Goal: Transaction & Acquisition: Subscribe to service/newsletter

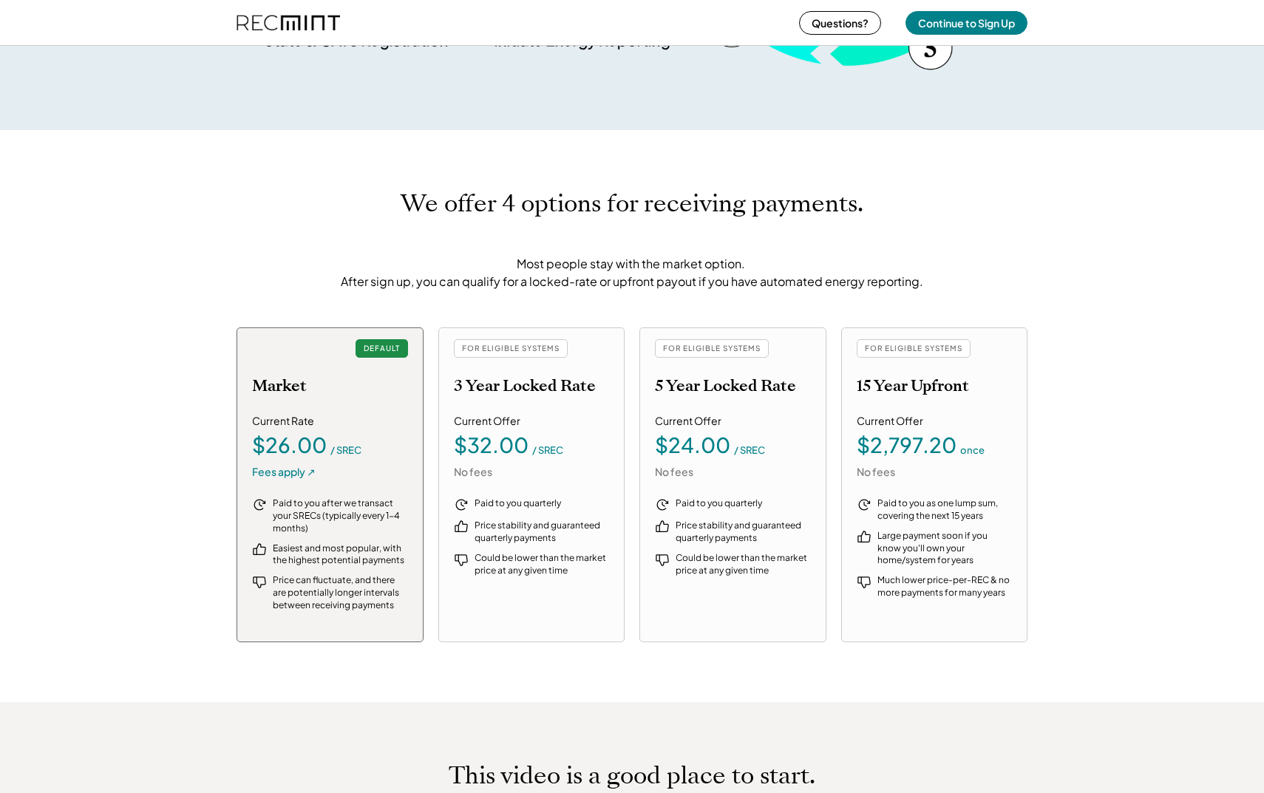
scroll to position [1454, 0]
click at [546, 477] on div "Current Offer $32.00 / SREC No fees" at bounding box center [532, 445] width 156 height 65
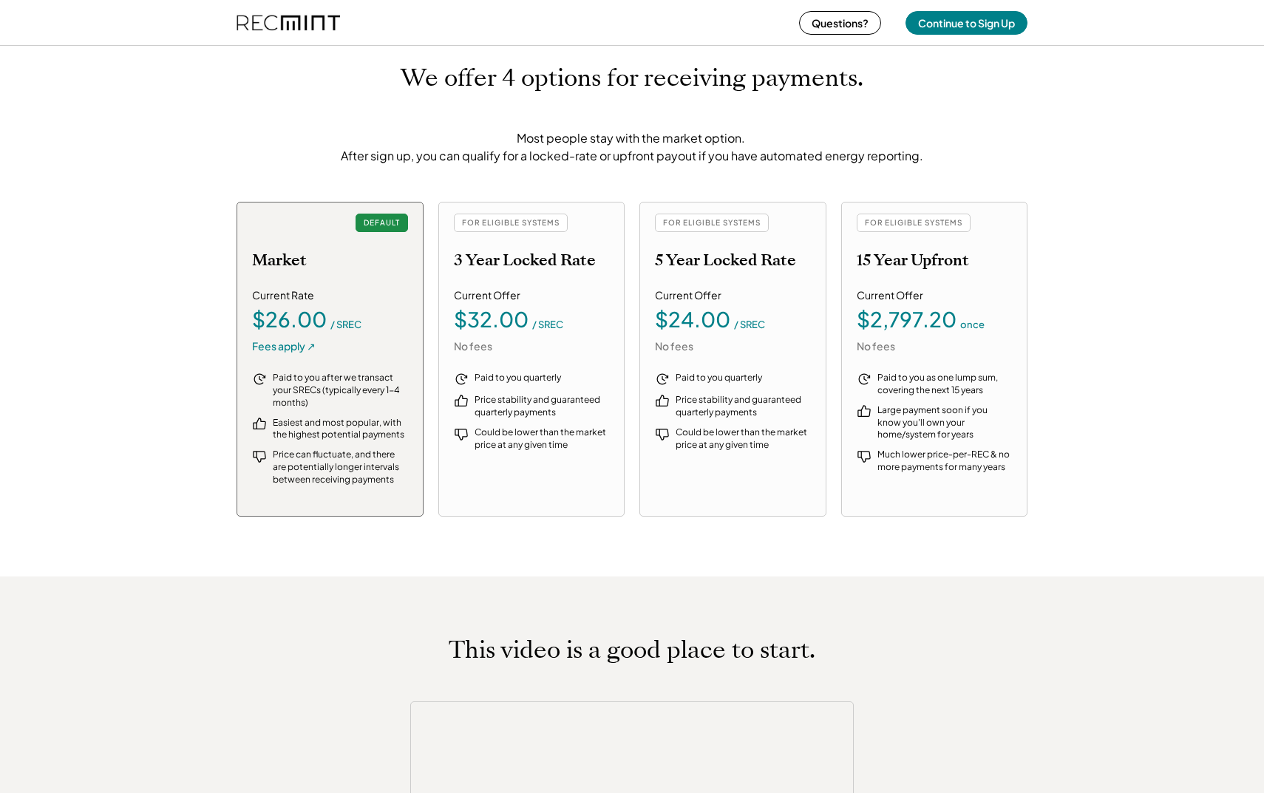
scroll to position [1574, 0]
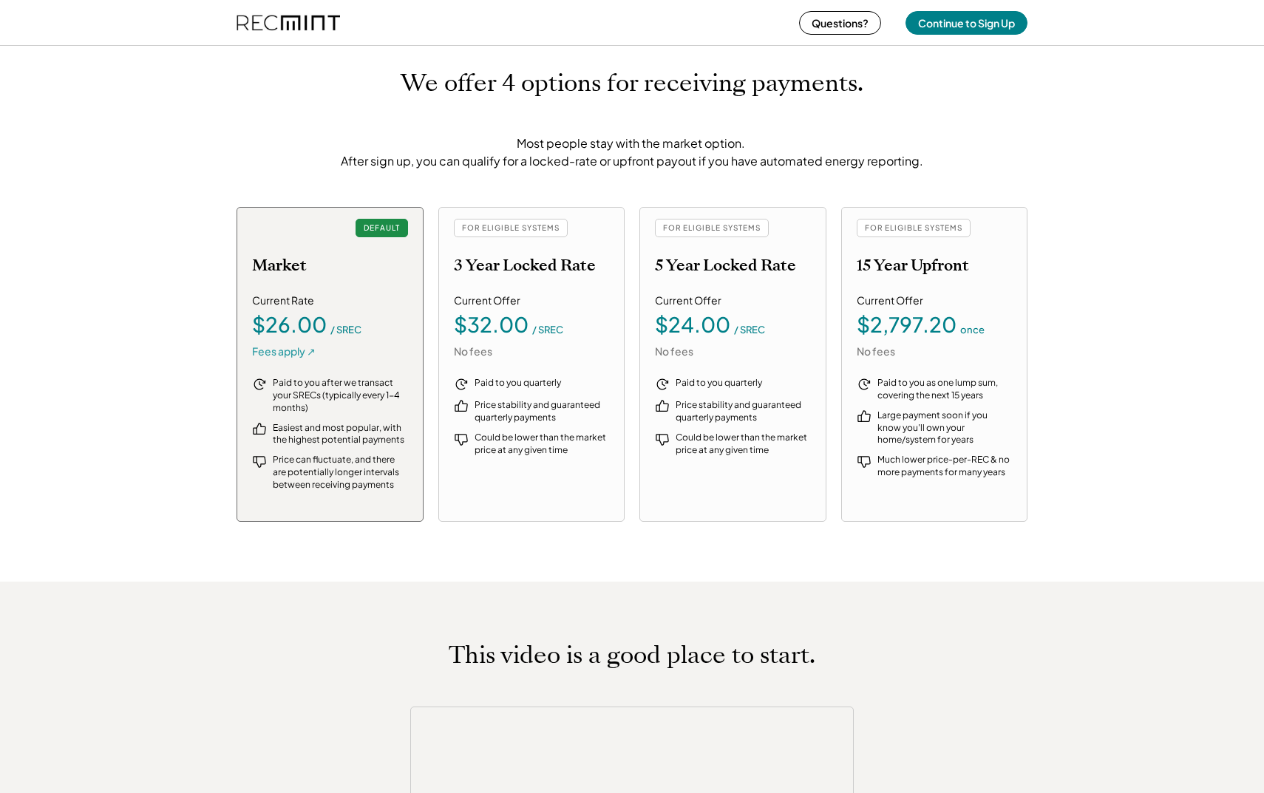
click at [295, 356] on div "Fees apply ↗" at bounding box center [284, 351] width 64 height 15
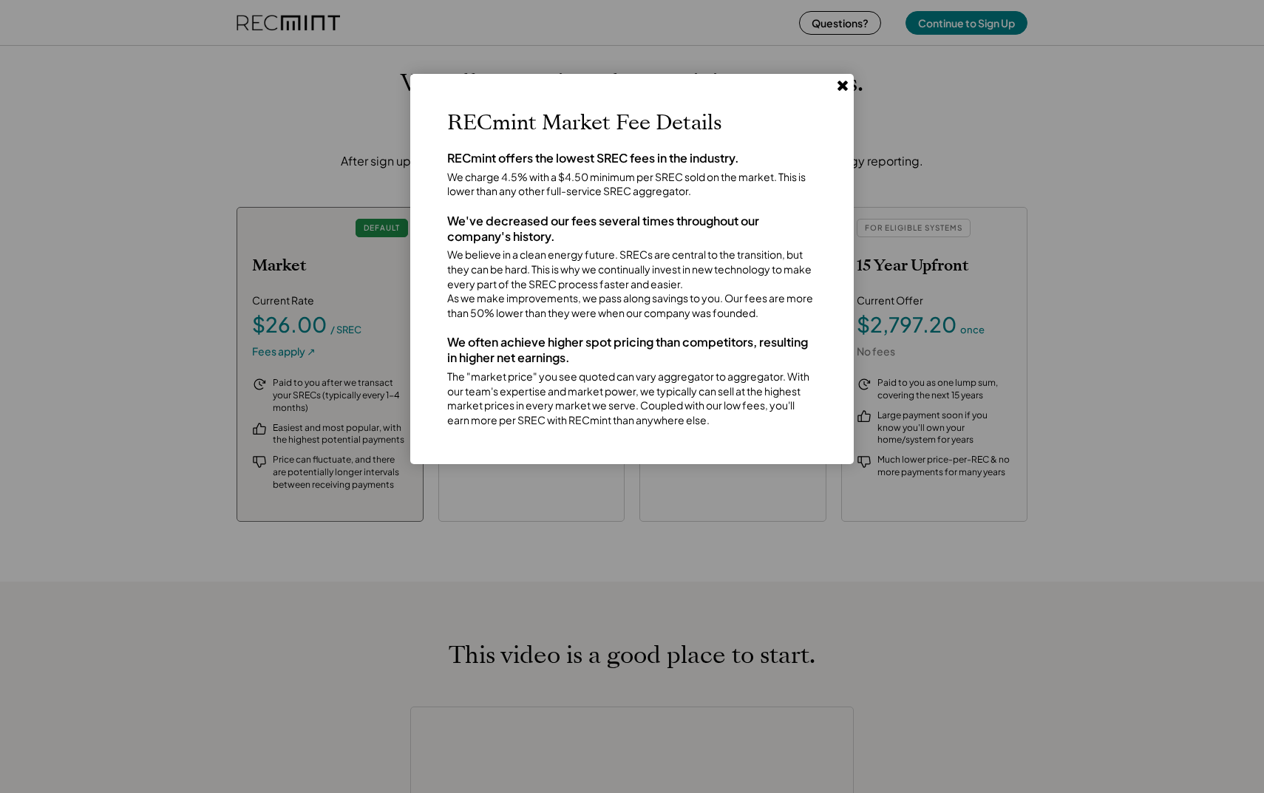
click at [837, 82] on icon at bounding box center [842, 85] width 15 height 15
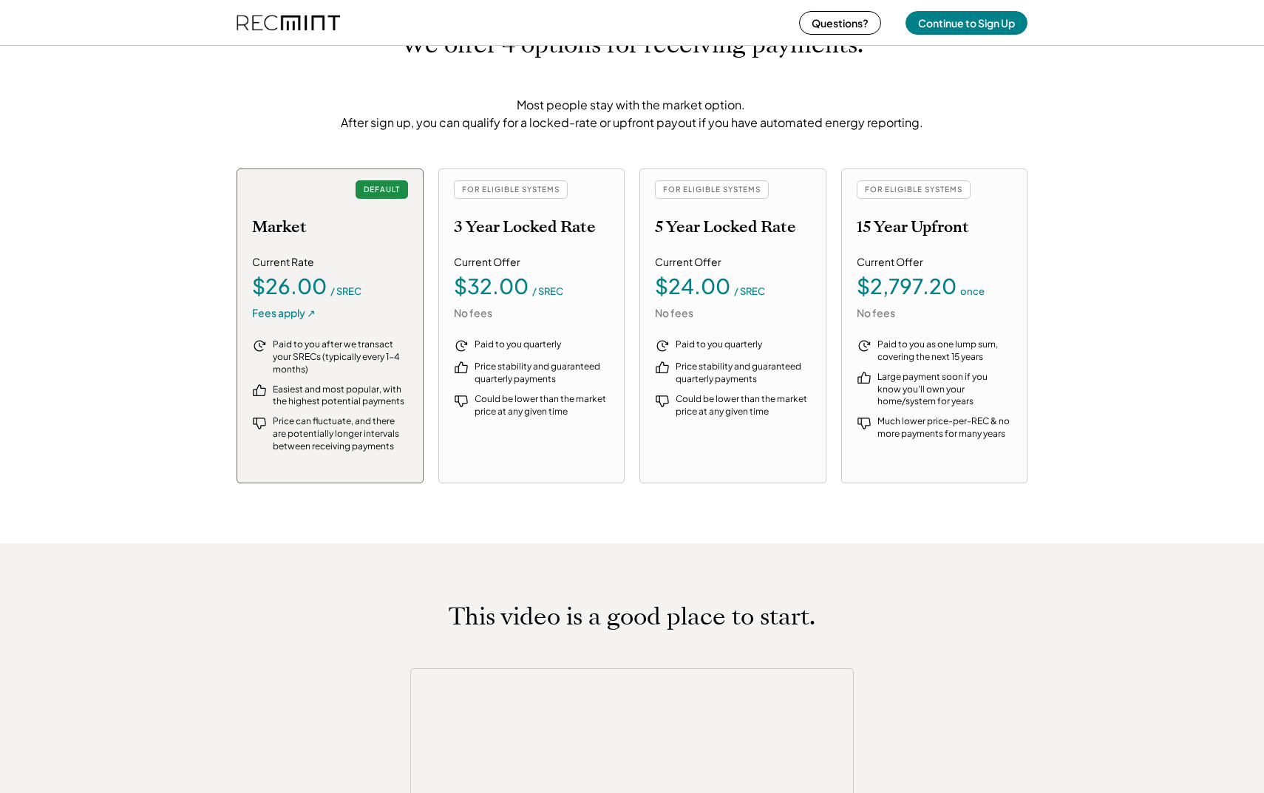
scroll to position [1602, 0]
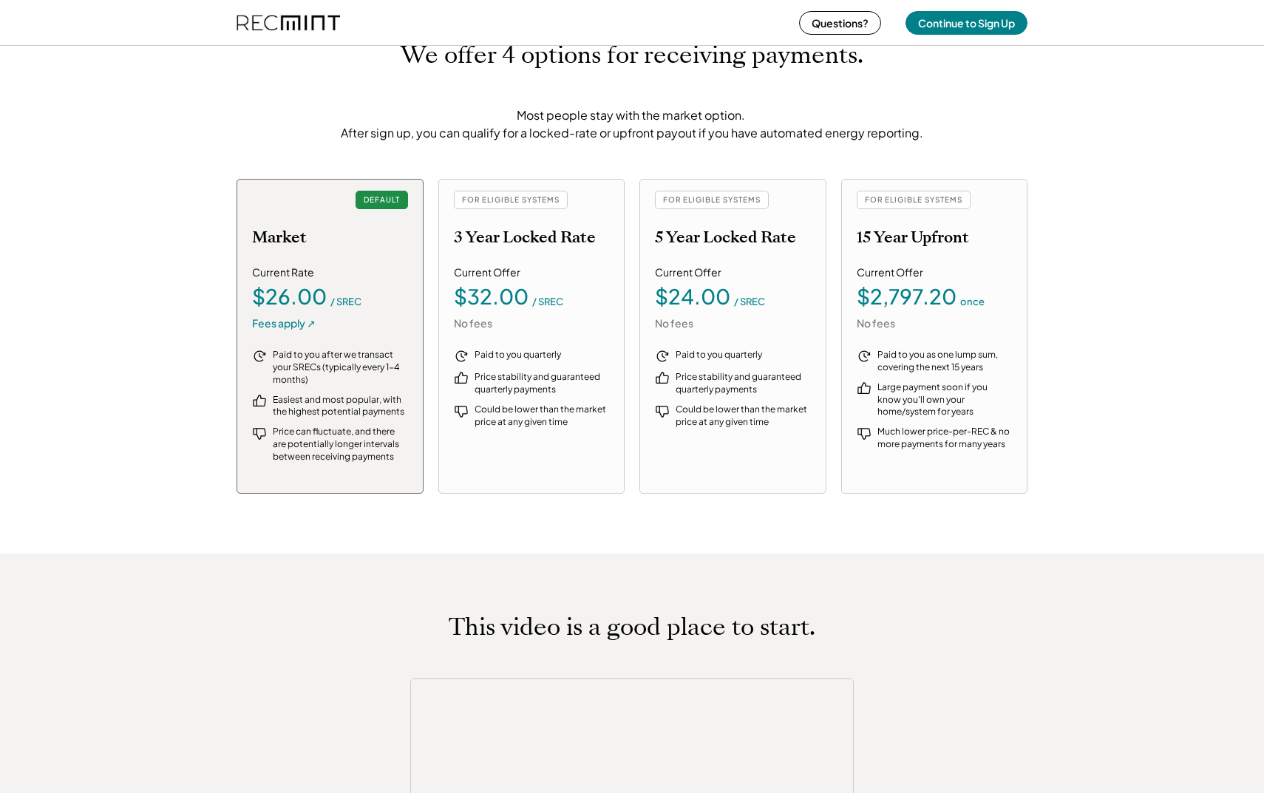
click at [514, 268] on div "Current Offer" at bounding box center [487, 272] width 67 height 15
click at [499, 191] on div "FOR ELIGIBLE SYSTEMS" at bounding box center [511, 200] width 114 height 18
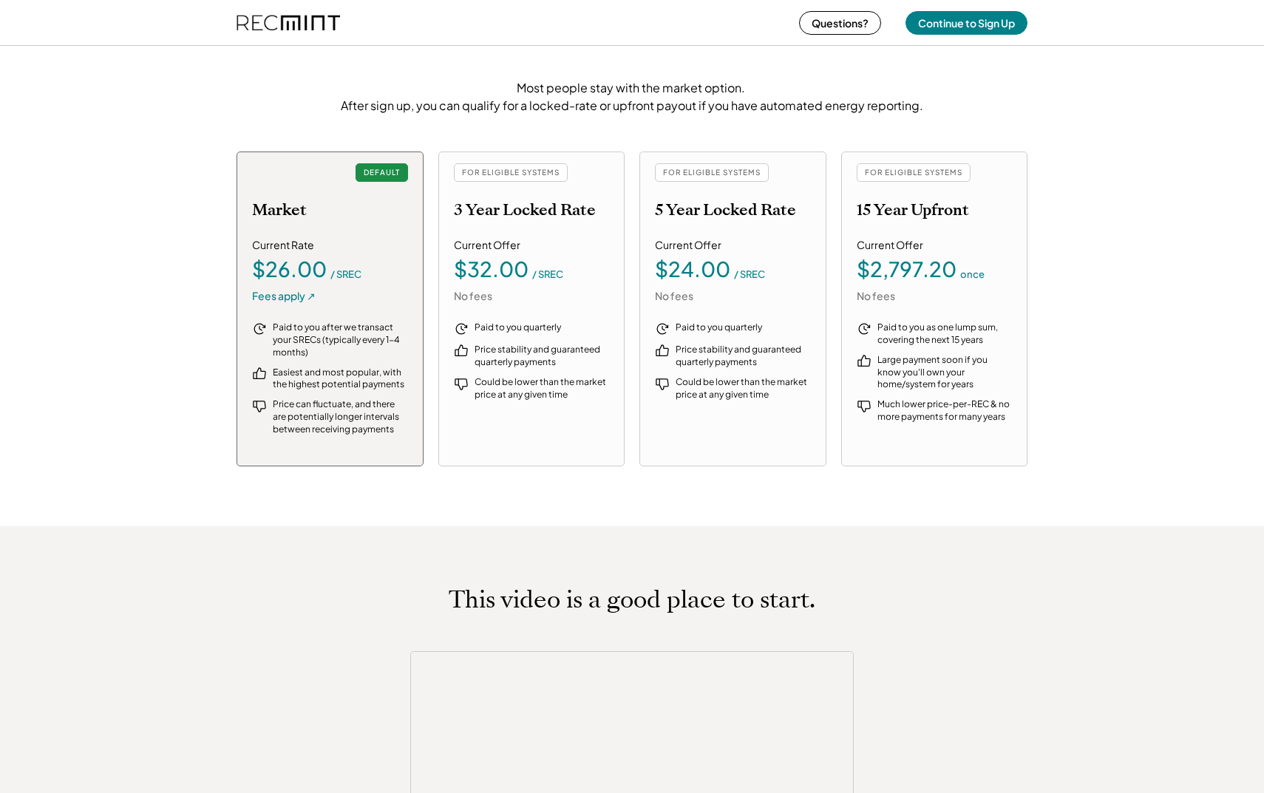
click at [307, 242] on div "Current Rate" at bounding box center [283, 245] width 62 height 15
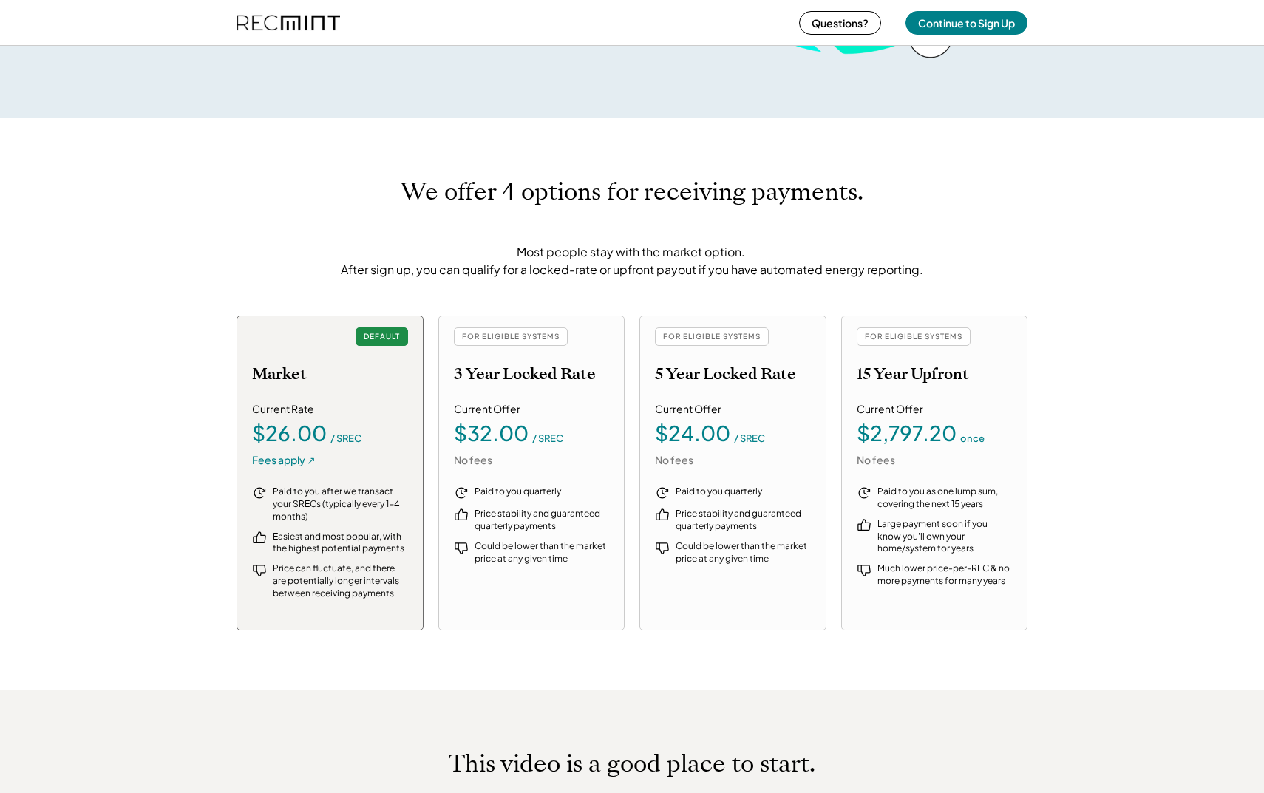
click at [506, 372] on h2 "3 Year Locked Rate" at bounding box center [525, 373] width 142 height 19
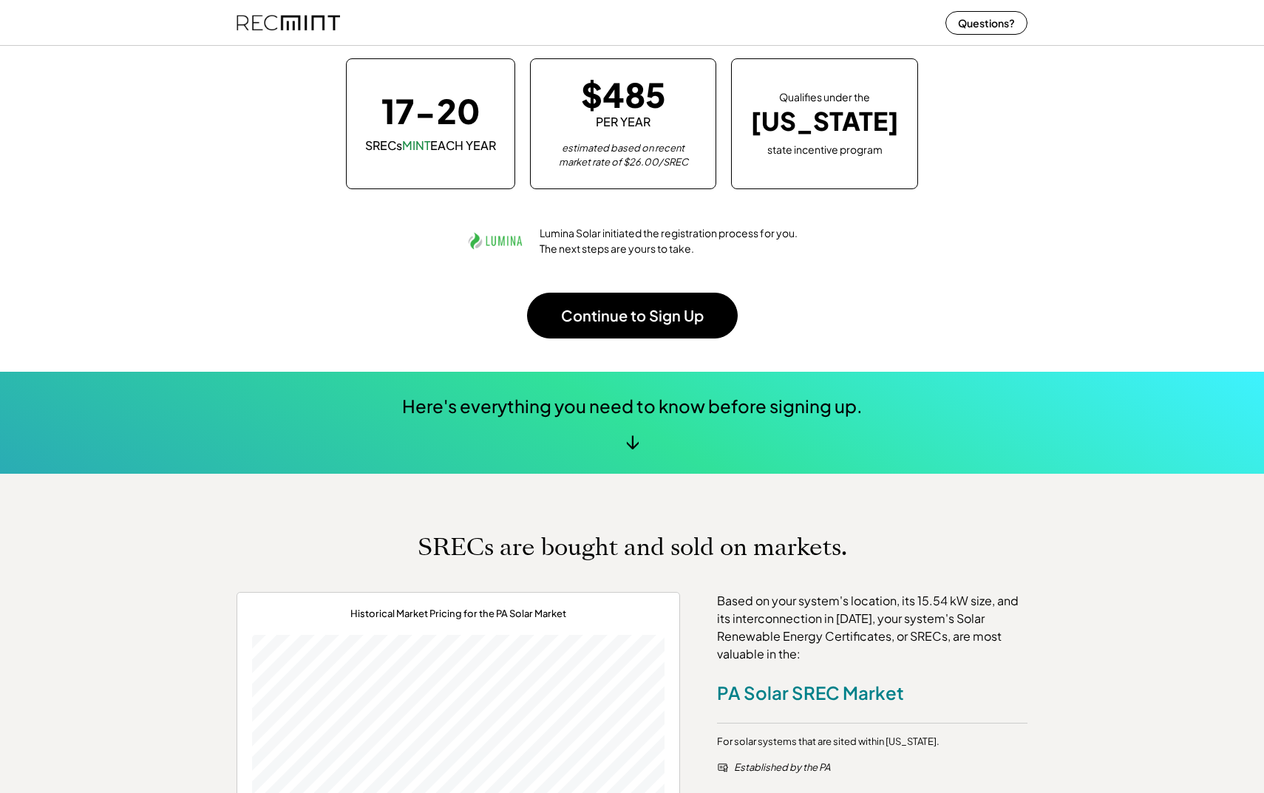
scroll to position [0, 0]
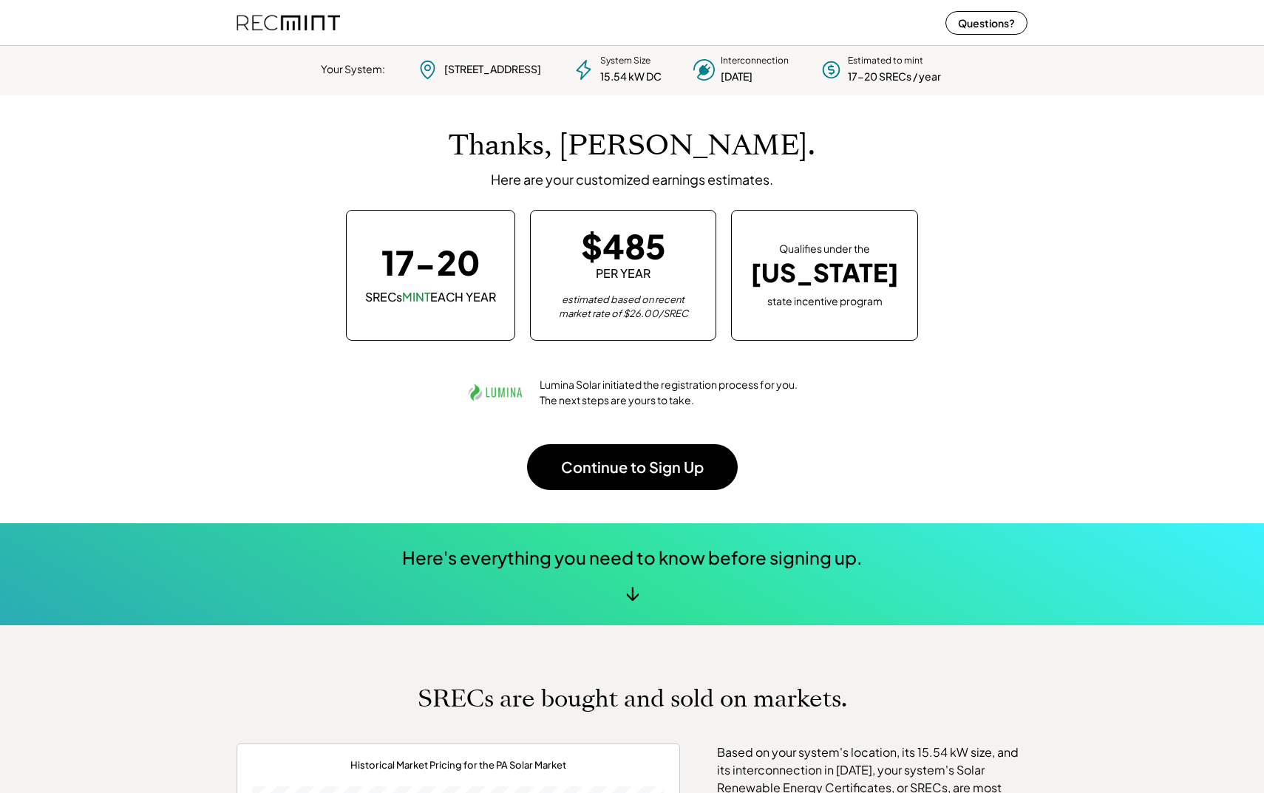
click at [621, 497] on div "Thanks, Juana. Here are your customized earnings estimates. 17-20 SRECs MINT EA…" at bounding box center [632, 309] width 791 height 428
click at [622, 466] on button "Continue to Sign Up" at bounding box center [632, 467] width 211 height 46
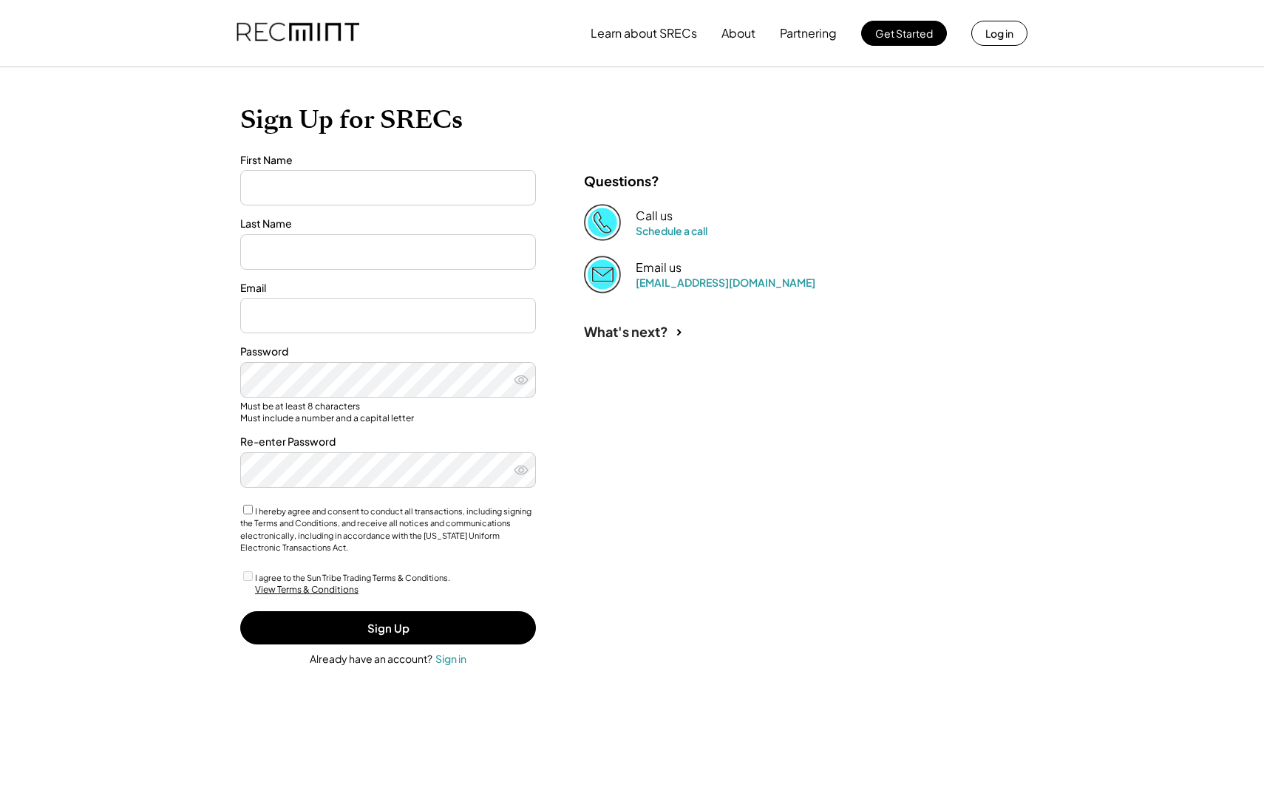
type input "*****"
type input "********"
type input "**********"
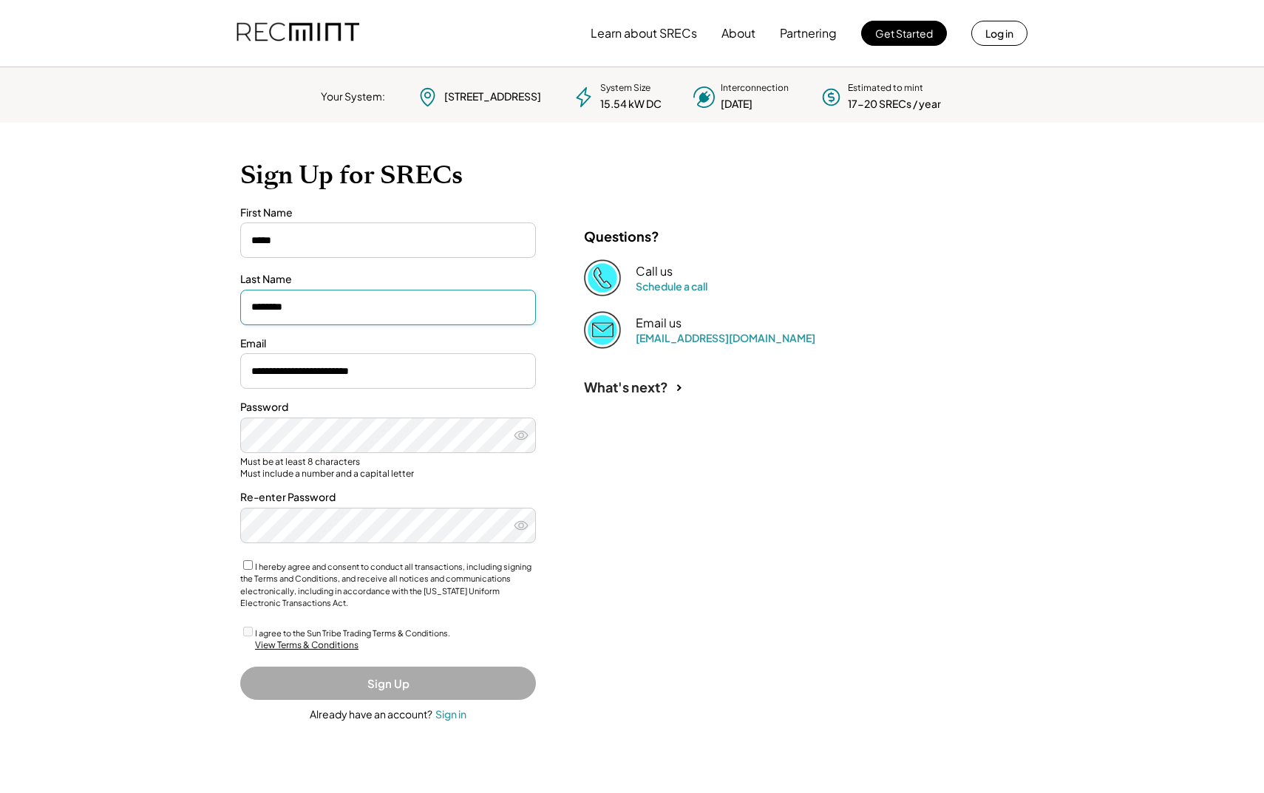
click at [303, 312] on input "input" at bounding box center [388, 307] width 296 height 35
click at [271, 565] on label "I hereby agree and consent to conduct all transactions, including signing the T…" at bounding box center [385, 585] width 291 height 47
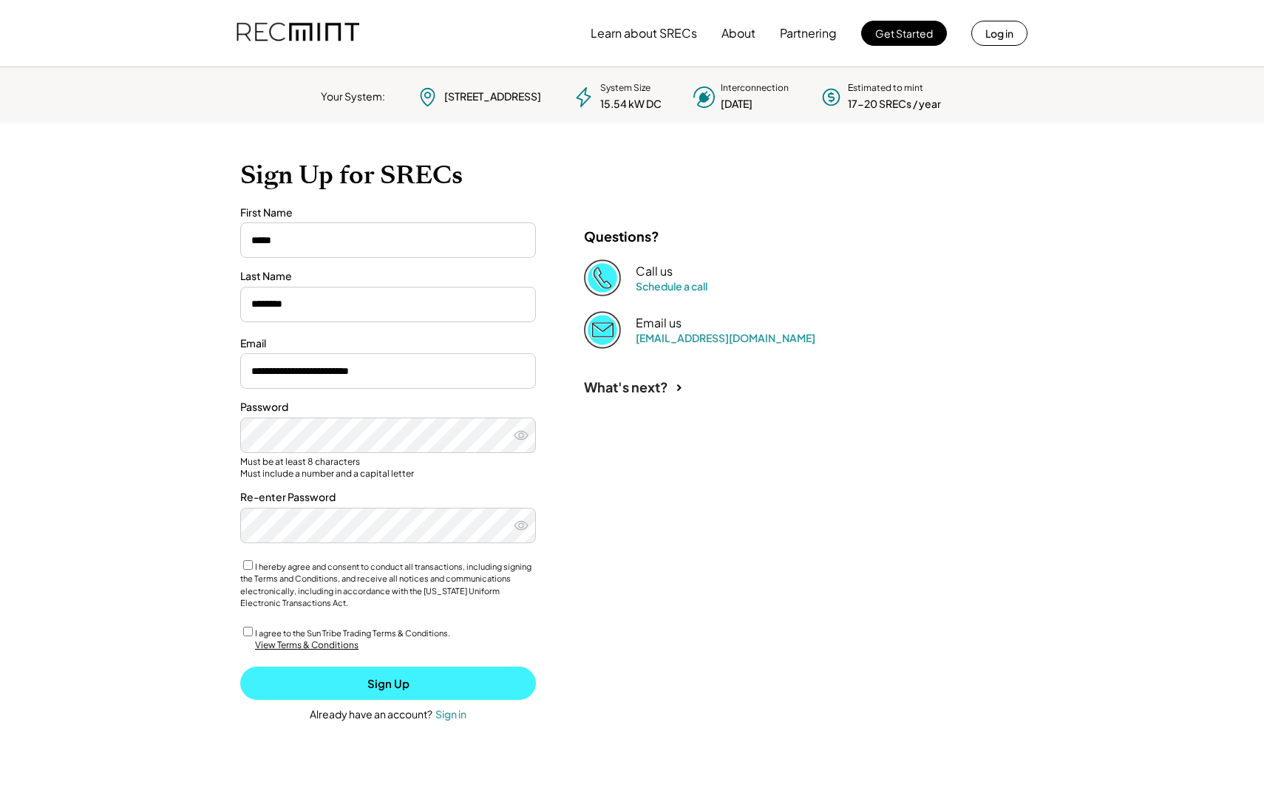
click at [367, 688] on button "Sign Up" at bounding box center [388, 683] width 296 height 33
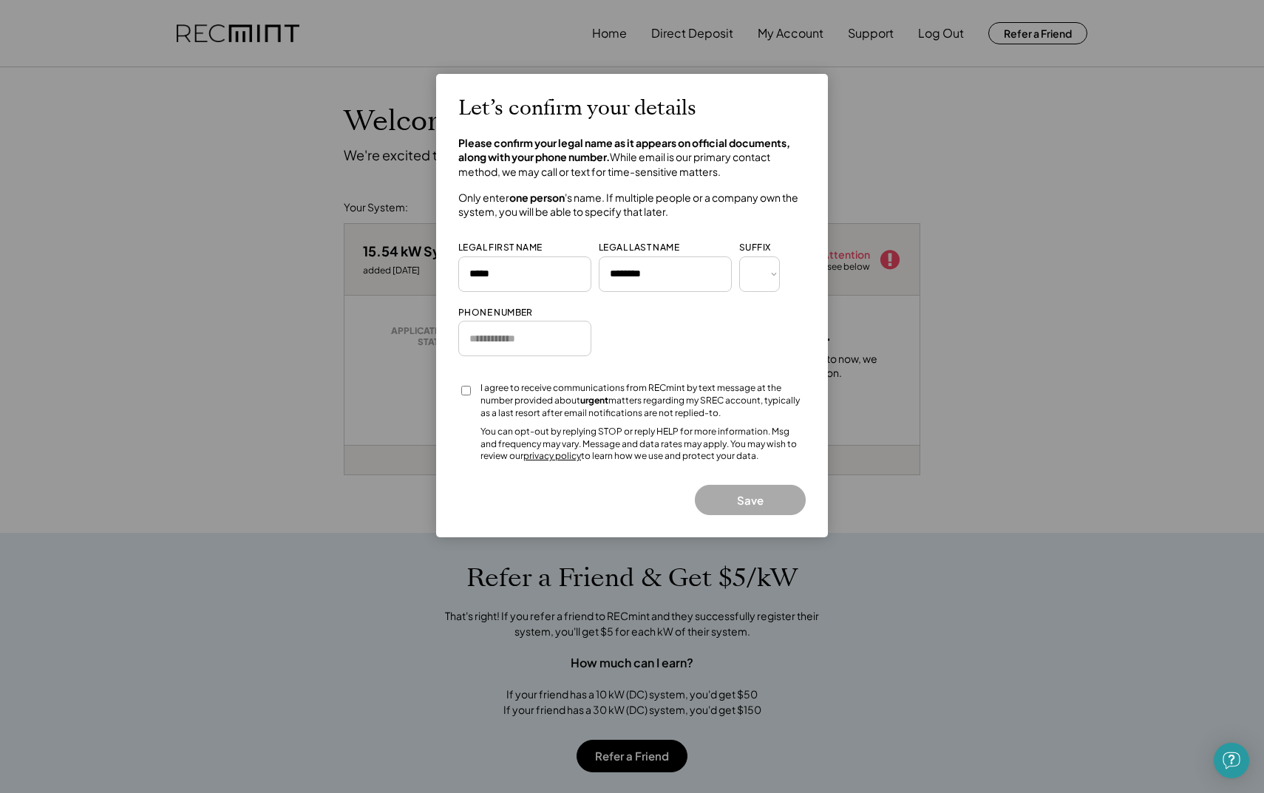
click at [749, 269] on select "*** *** * ** *** ** * ** *** **** ** *" at bounding box center [759, 273] width 41 height 35
click at [530, 339] on input "input" at bounding box center [524, 338] width 133 height 35
type input "**********"
click at [502, 397] on div "I agree to receive communications from RECmint by text message at the number pr…" at bounding box center [642, 400] width 325 height 37
click at [764, 272] on select "*** *** * ** *** ** * ** *** **** ** *" at bounding box center [759, 273] width 41 height 35
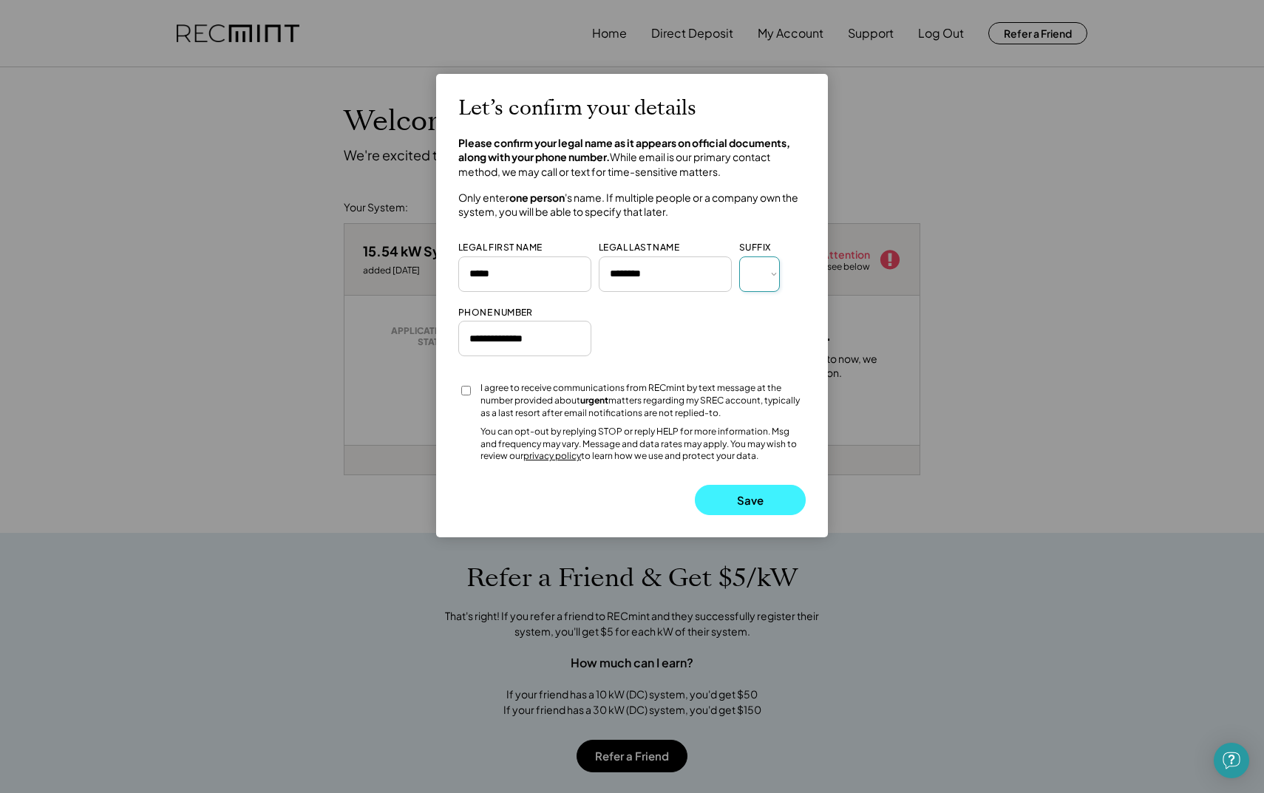
click at [728, 492] on button "Save" at bounding box center [750, 500] width 111 height 30
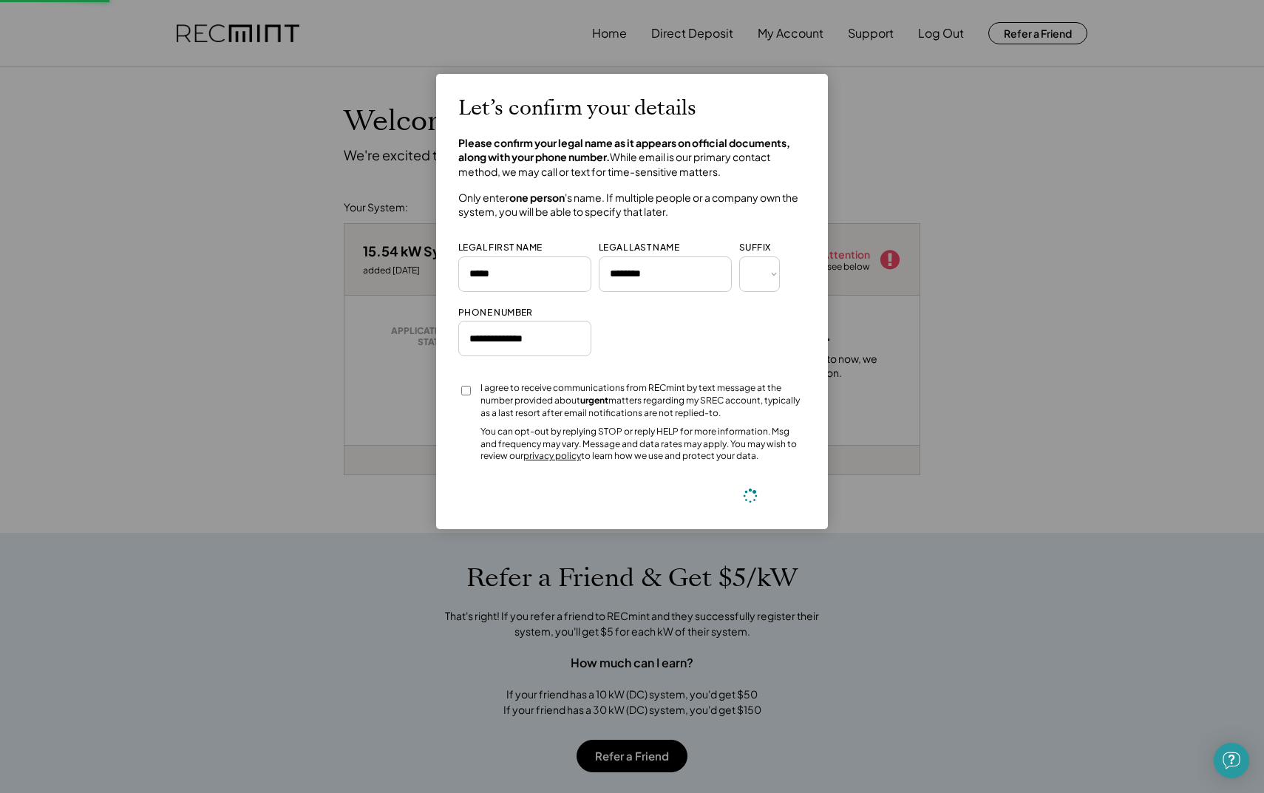
click at [730, 500] on div "Let’s confirm your details Please confirm your legal name as it appears on offi…" at bounding box center [631, 301] width 347 height 411
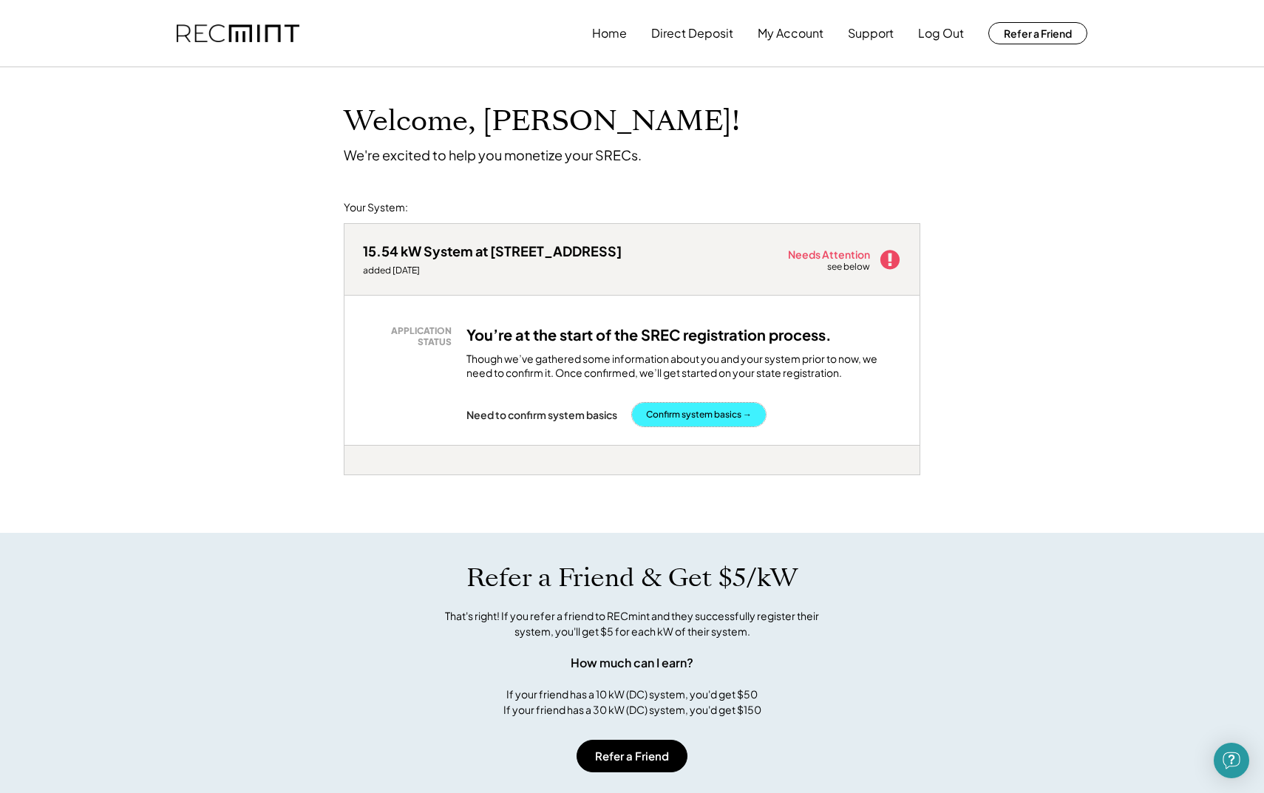
click at [726, 417] on button "Confirm system basics →" at bounding box center [699, 415] width 134 height 24
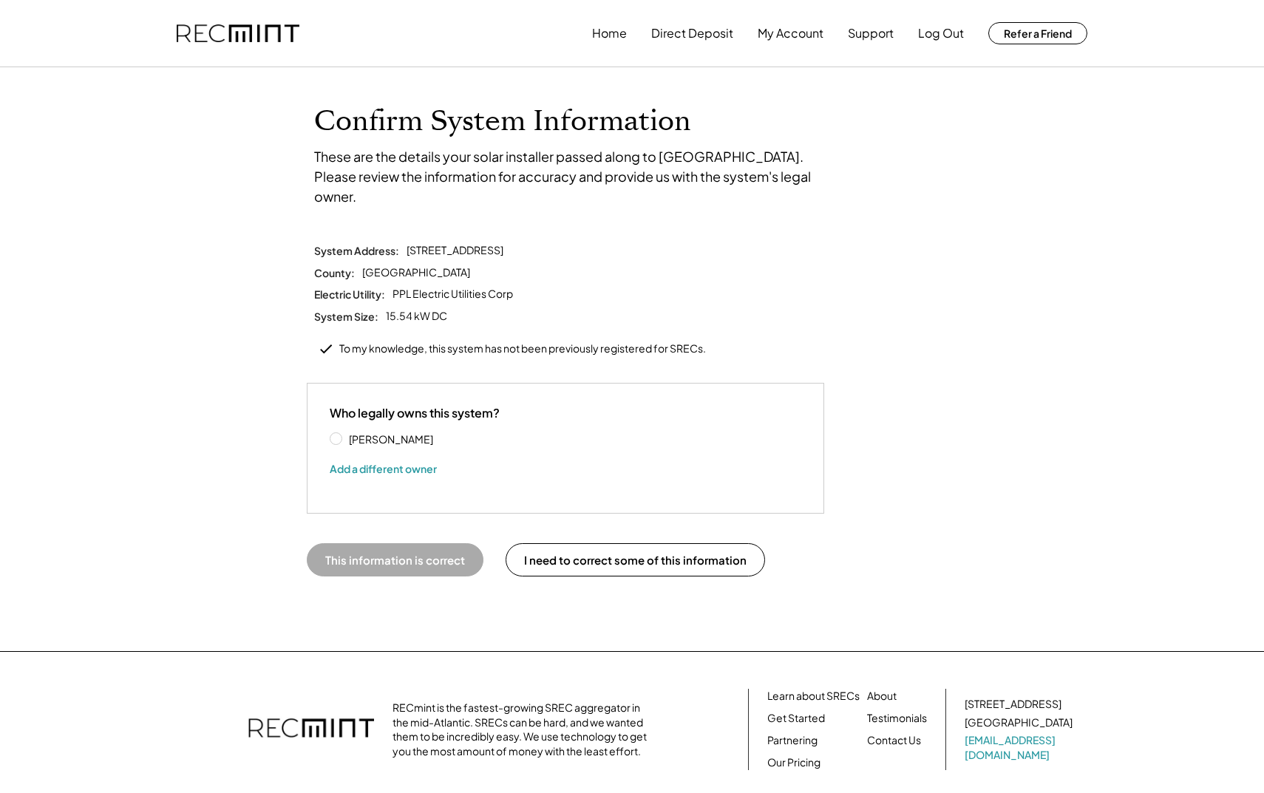
click at [350, 434] on label "Juana Carrasco" at bounding box center [410, 439] width 133 height 10
click at [460, 543] on button "This information is correct" at bounding box center [395, 559] width 177 height 33
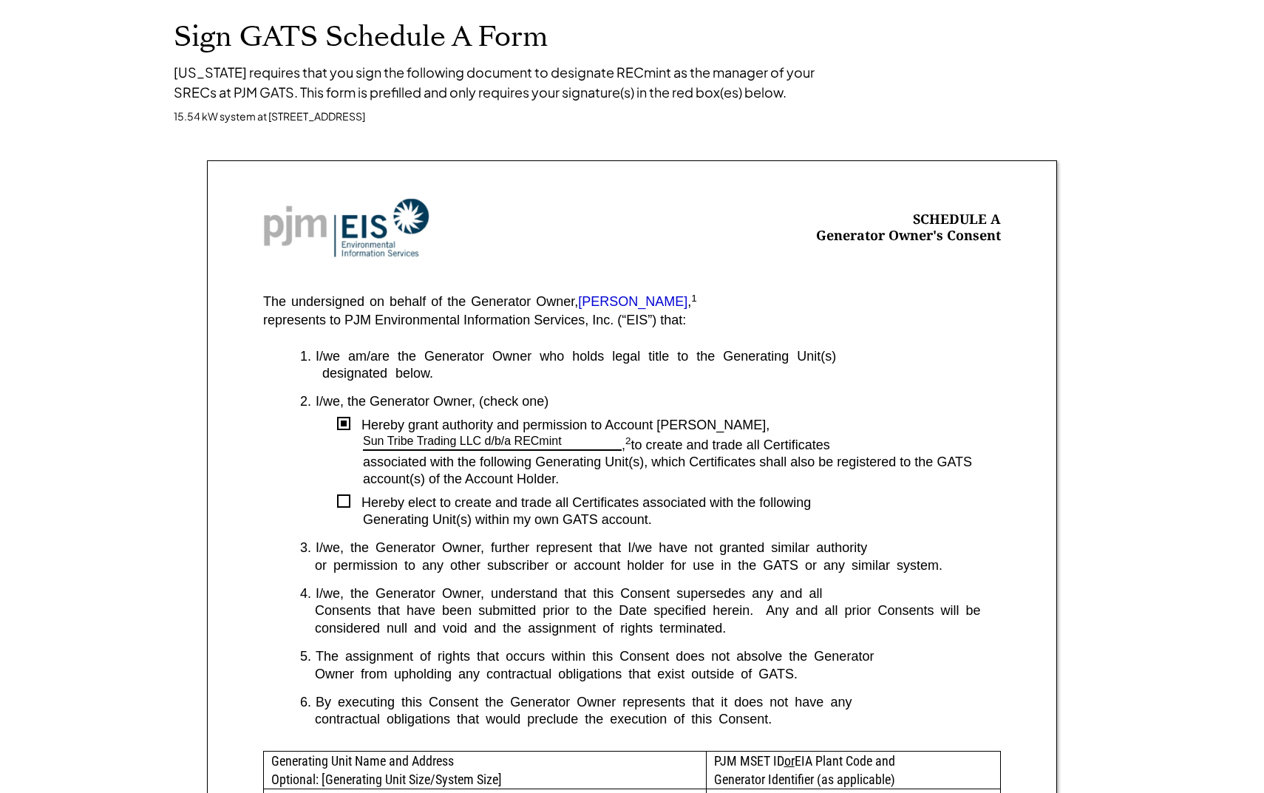
scroll to position [89, 0]
click at [342, 503] on div at bounding box center [343, 500] width 13 height 13
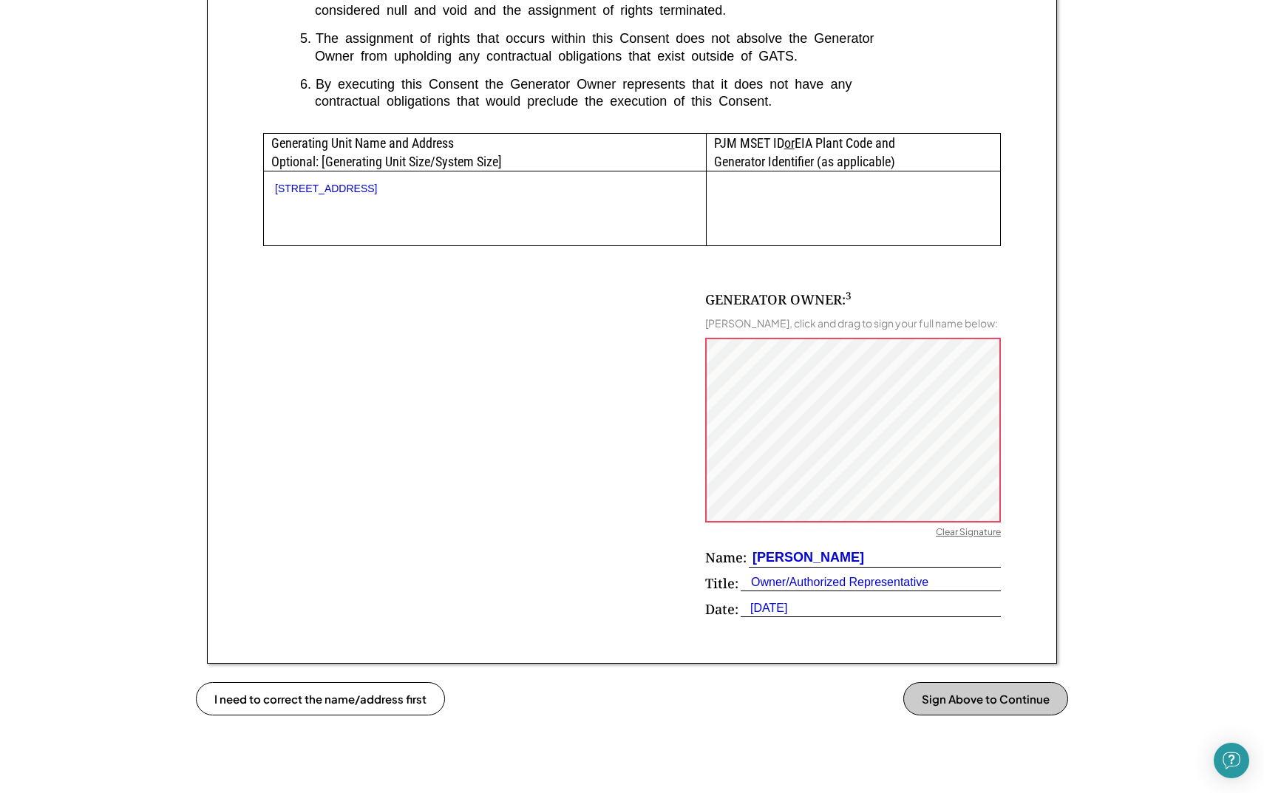
scroll to position [707, 0]
click at [968, 535] on div "Clear Signature" at bounding box center [968, 533] width 65 height 15
click at [961, 540] on div "Clear Signature" at bounding box center [968, 533] width 65 height 15
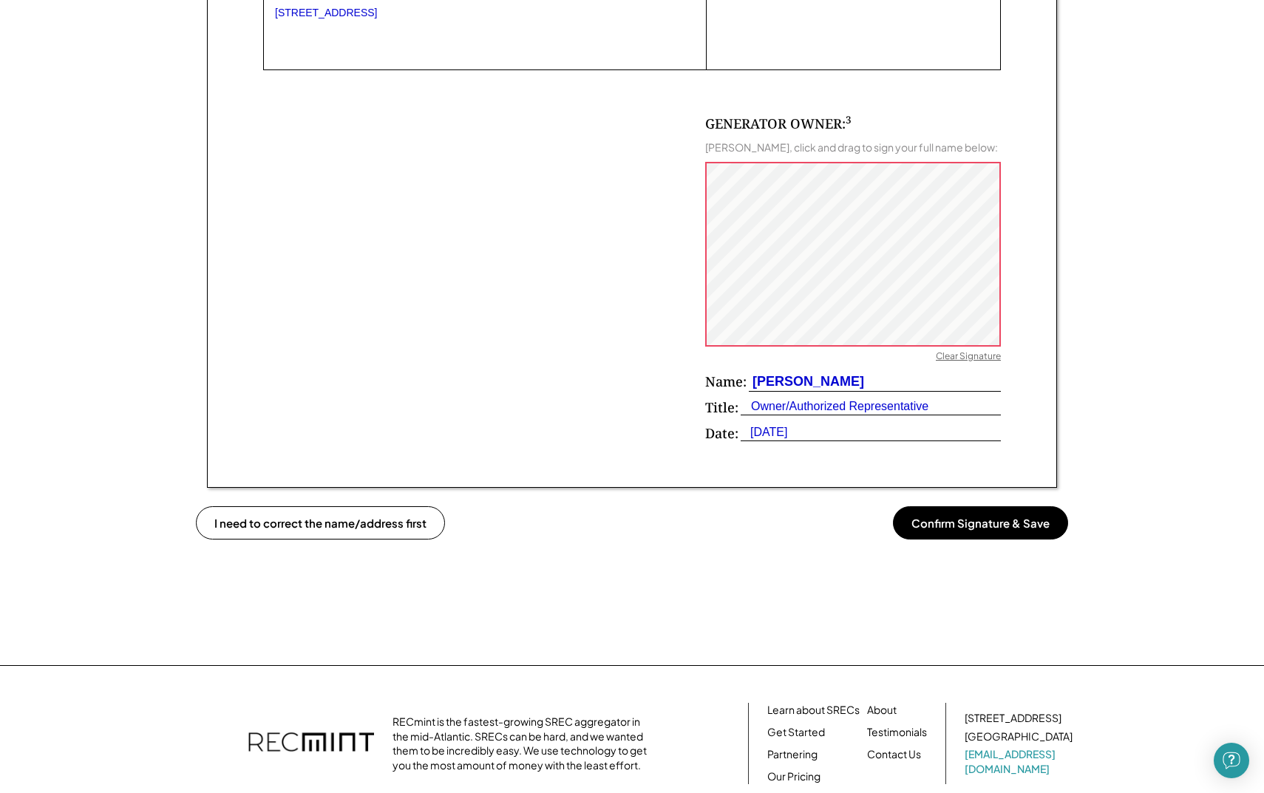
scroll to position [978, 0]
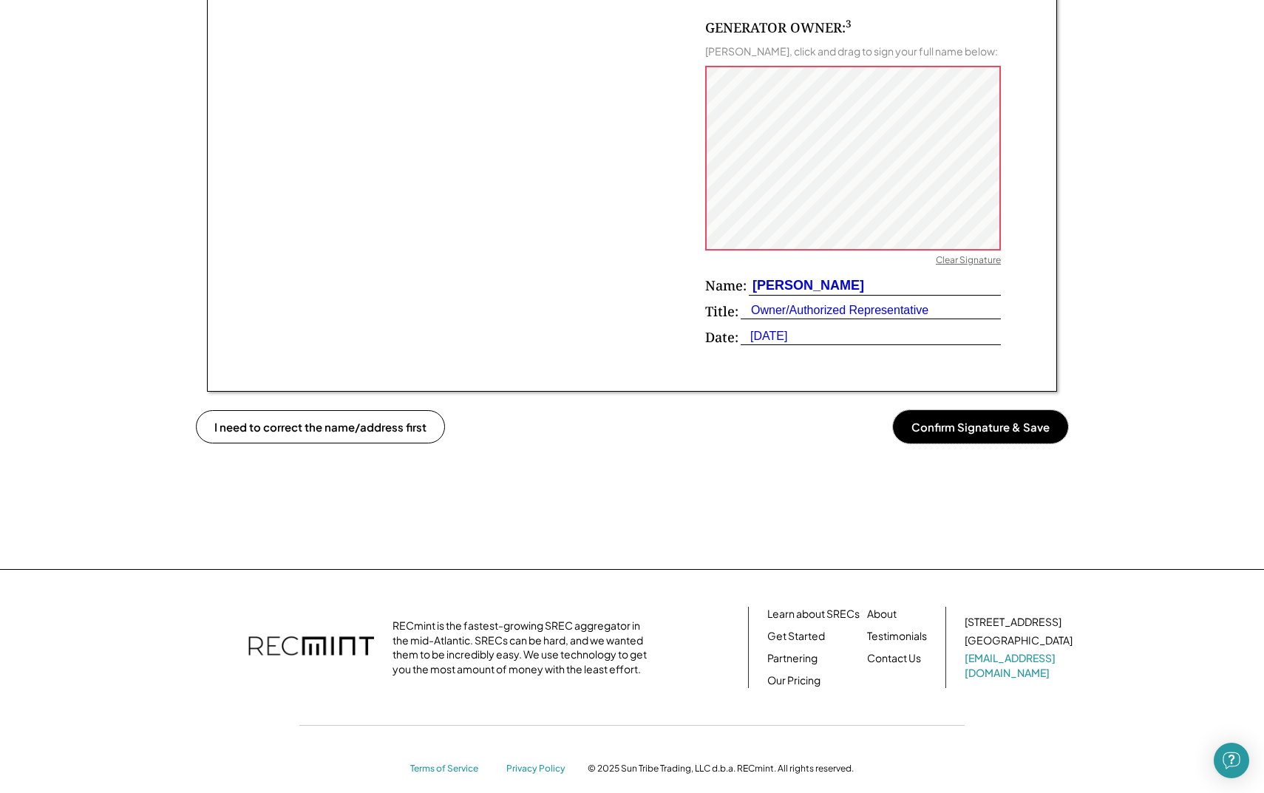
click at [965, 430] on button "Confirm Signature & Save" at bounding box center [980, 426] width 175 height 33
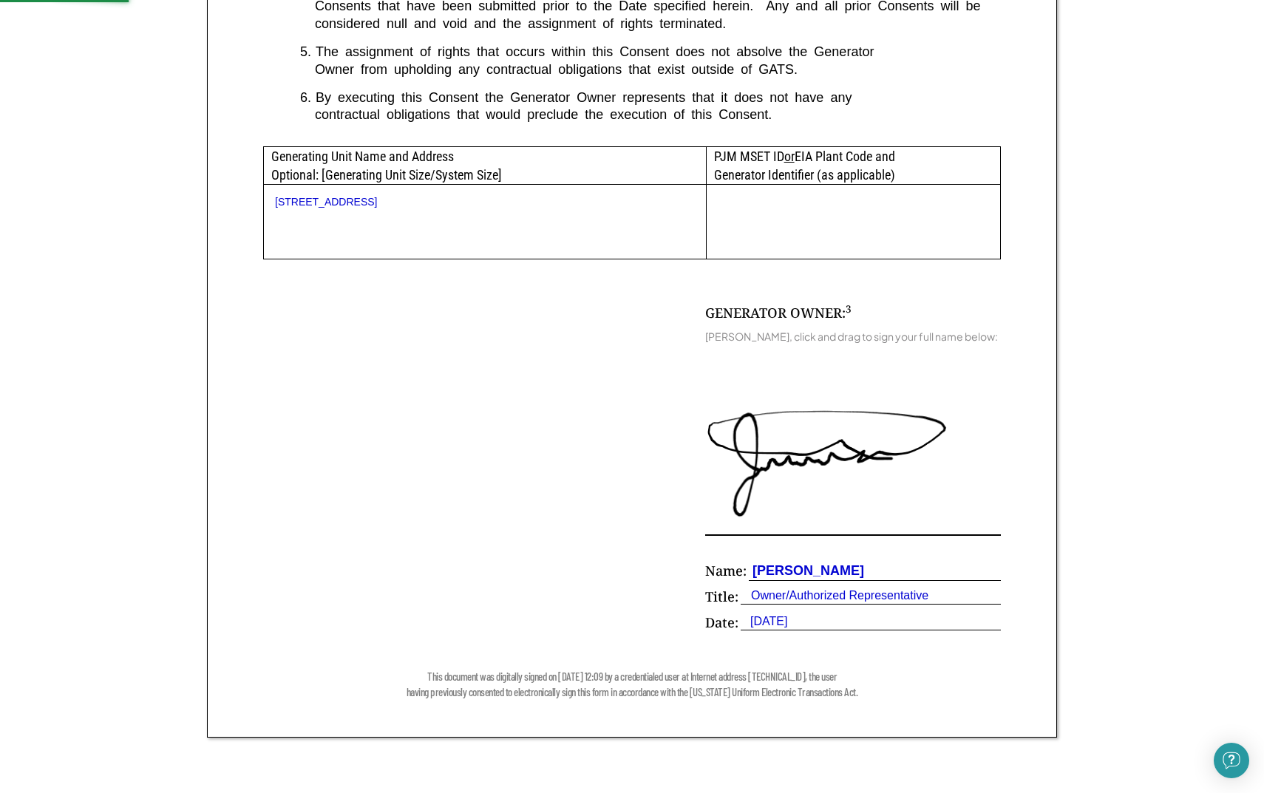
scroll to position [747, 0]
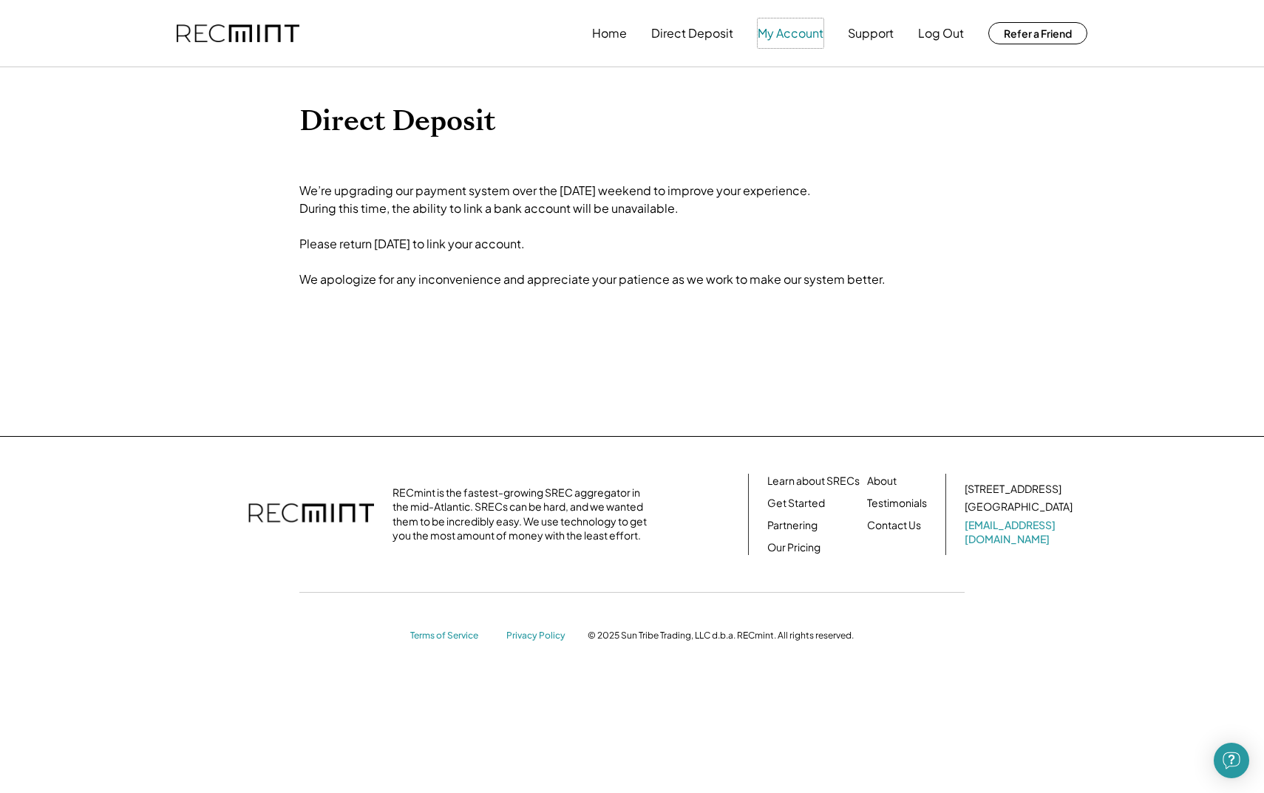
click at [781, 38] on button "My Account" at bounding box center [791, 33] width 66 height 30
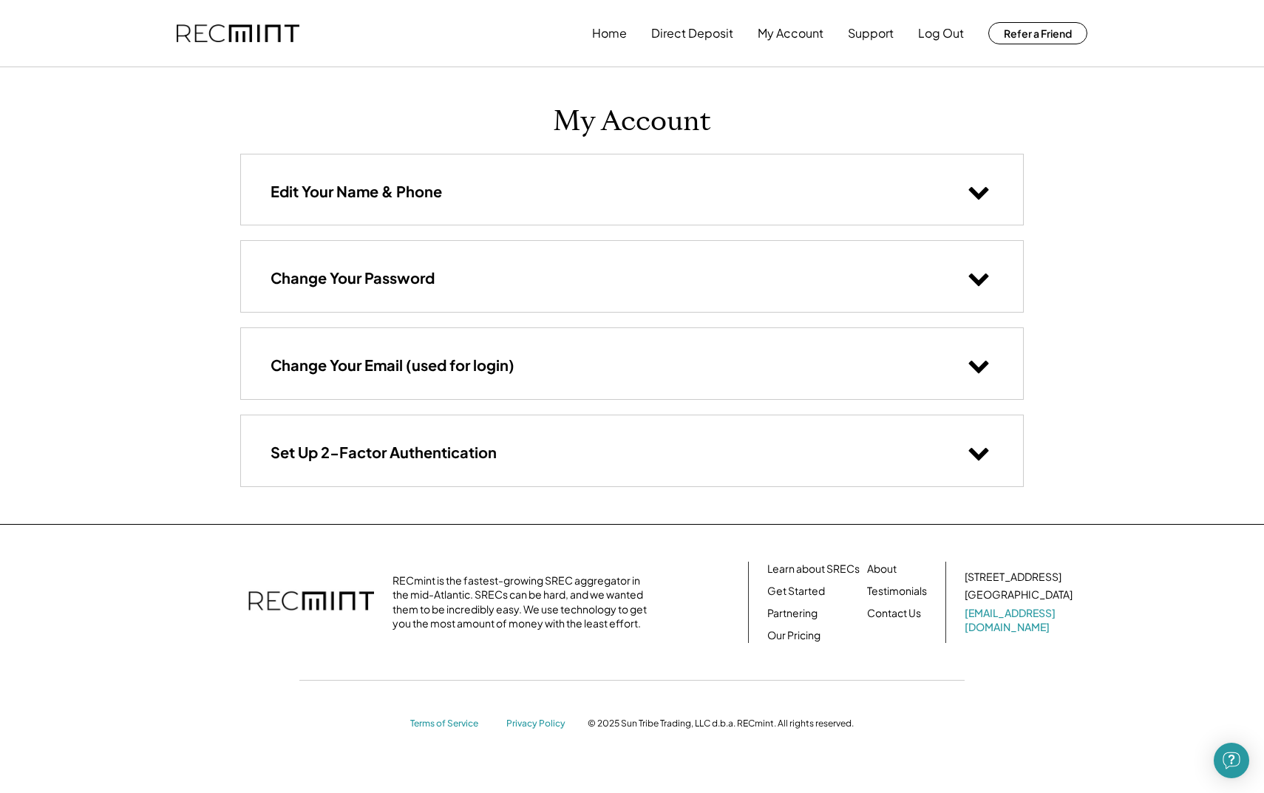
click at [431, 444] on h3 "Set Up 2-Factor Authentication" at bounding box center [384, 452] width 226 height 19
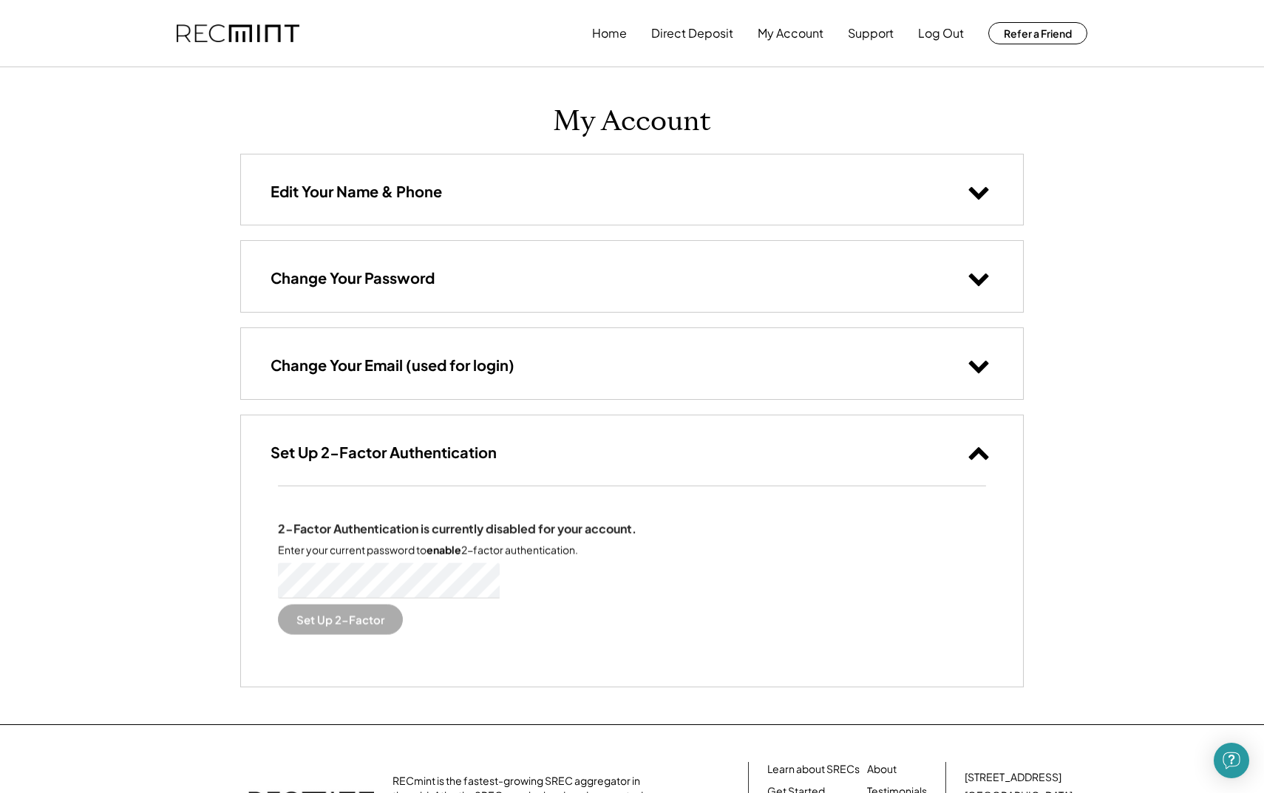
click at [399, 344] on div "Change Your Email (used for login)" at bounding box center [632, 363] width 782 height 70
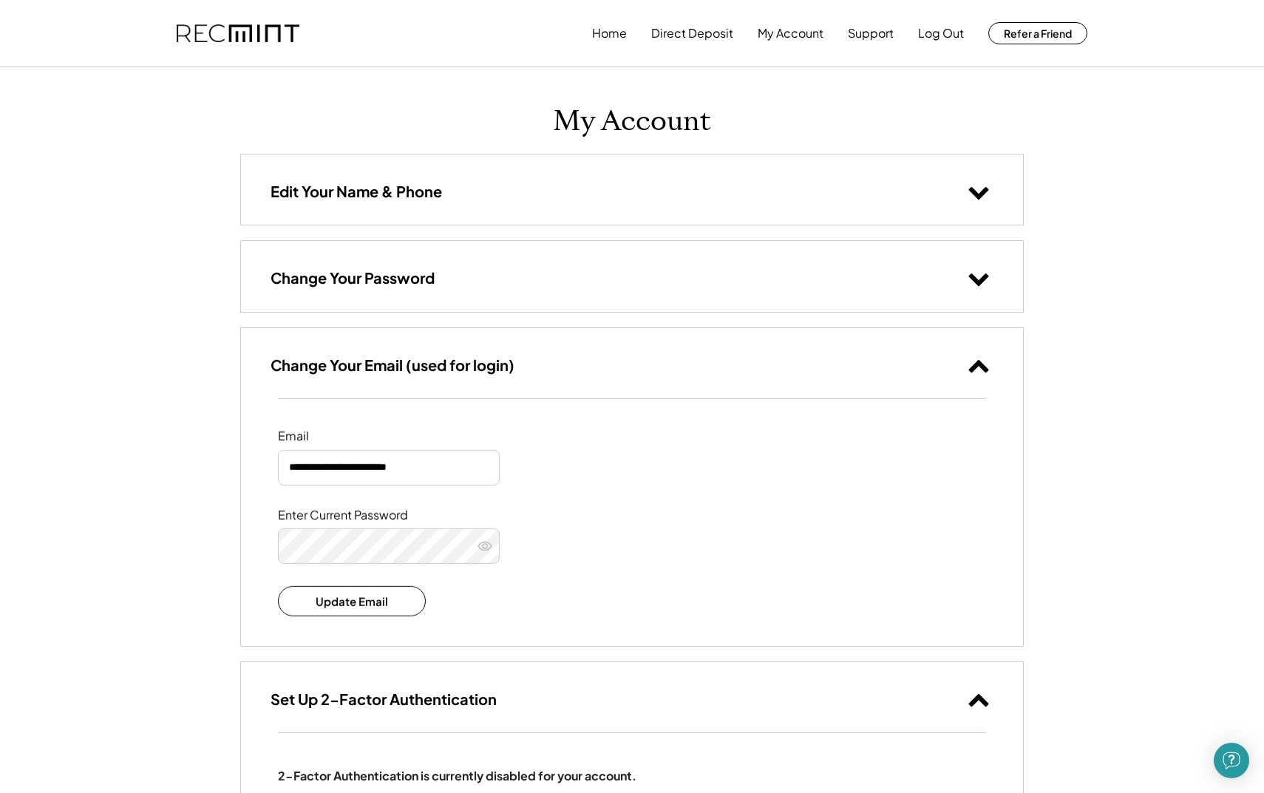
click at [386, 290] on div "Change Your Password" at bounding box center [632, 276] width 782 height 70
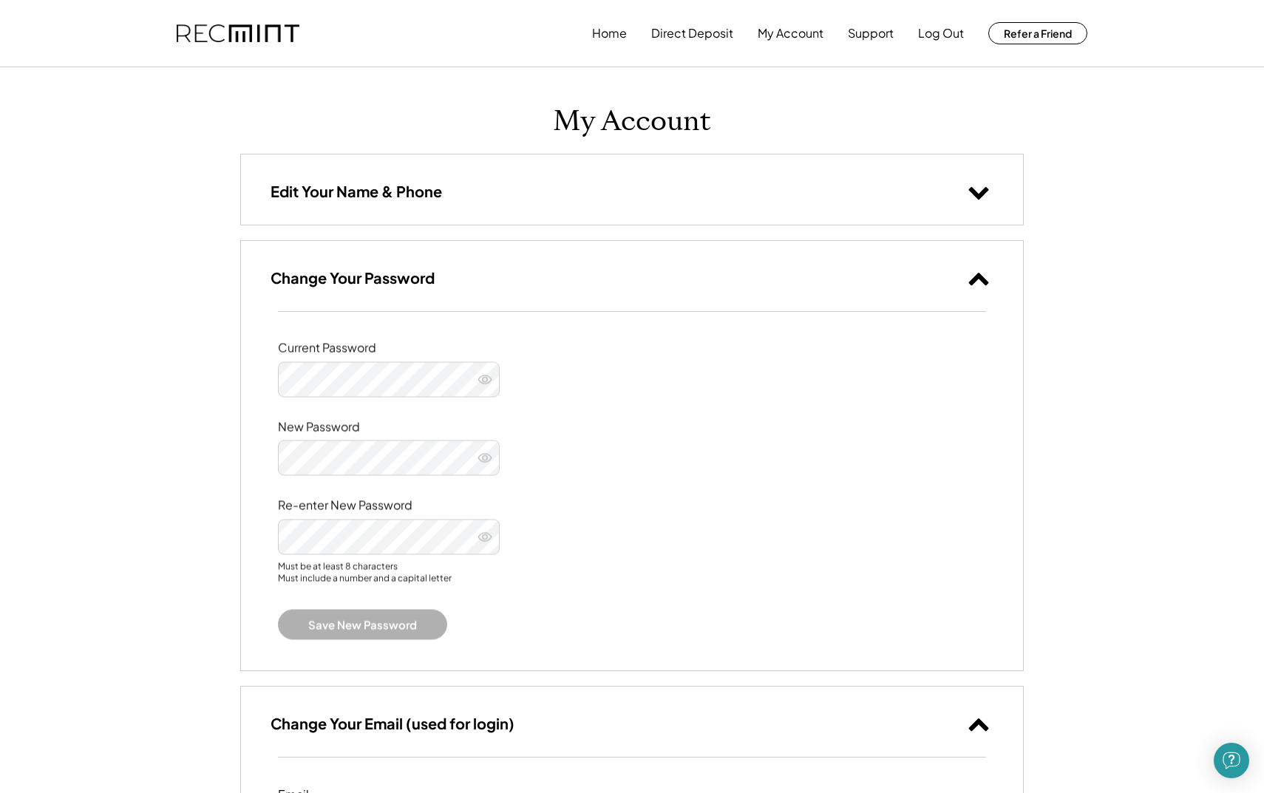
click at [383, 205] on div "Edit Your Name & Phone" at bounding box center [632, 189] width 782 height 70
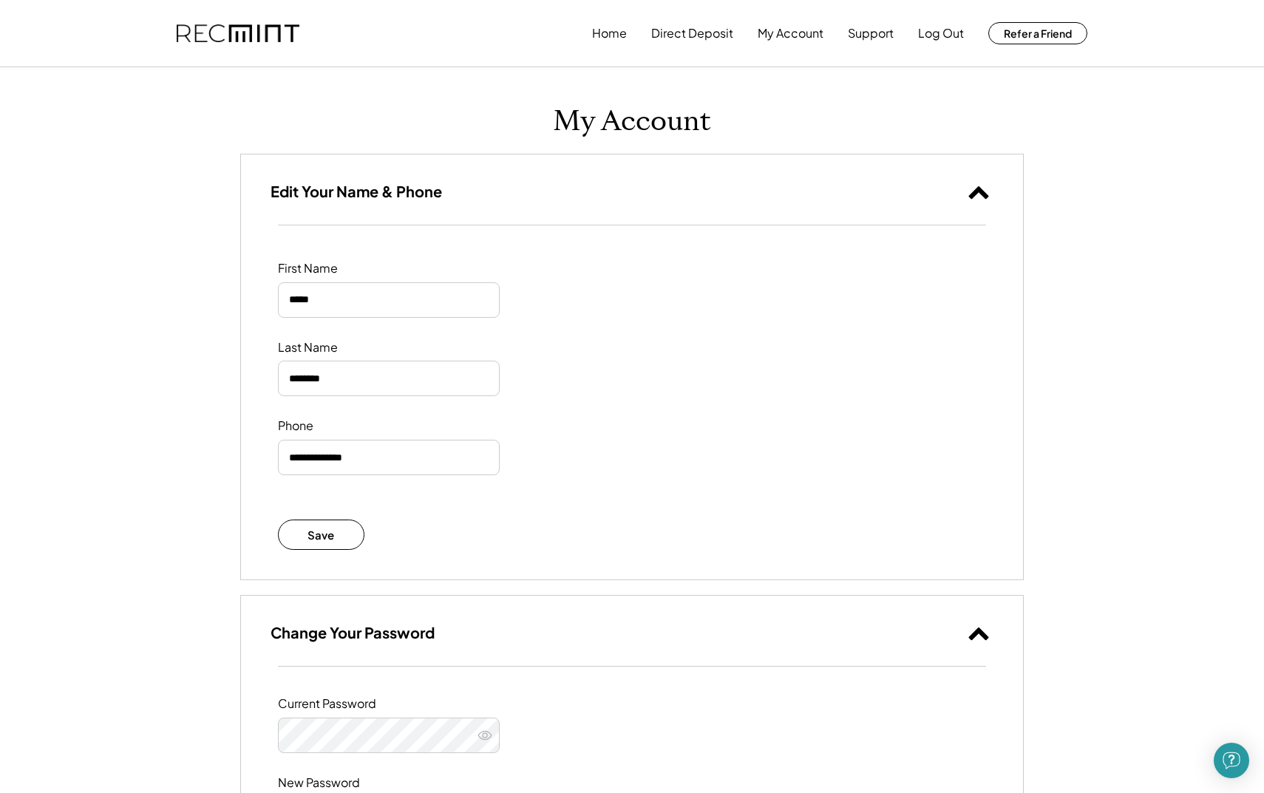
click at [615, 38] on button "Home" at bounding box center [609, 33] width 35 height 30
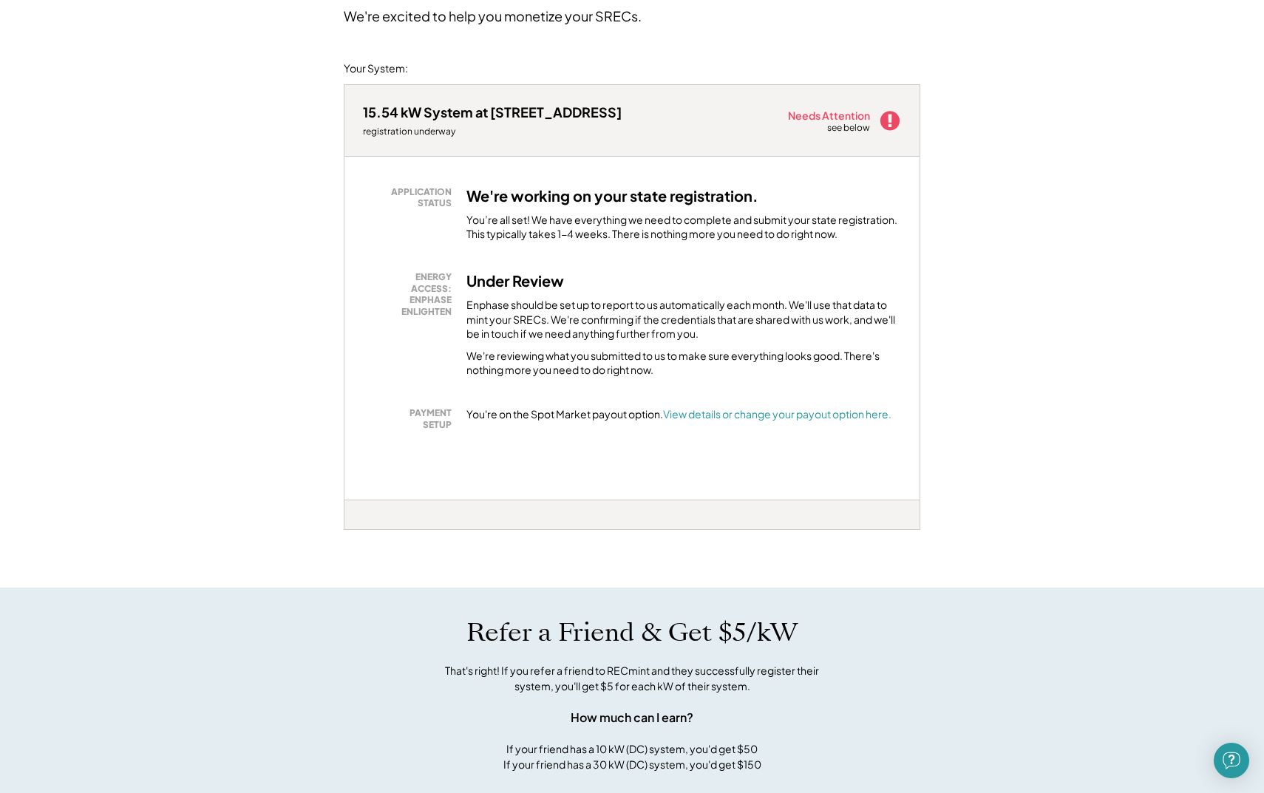
scroll to position [214, 0]
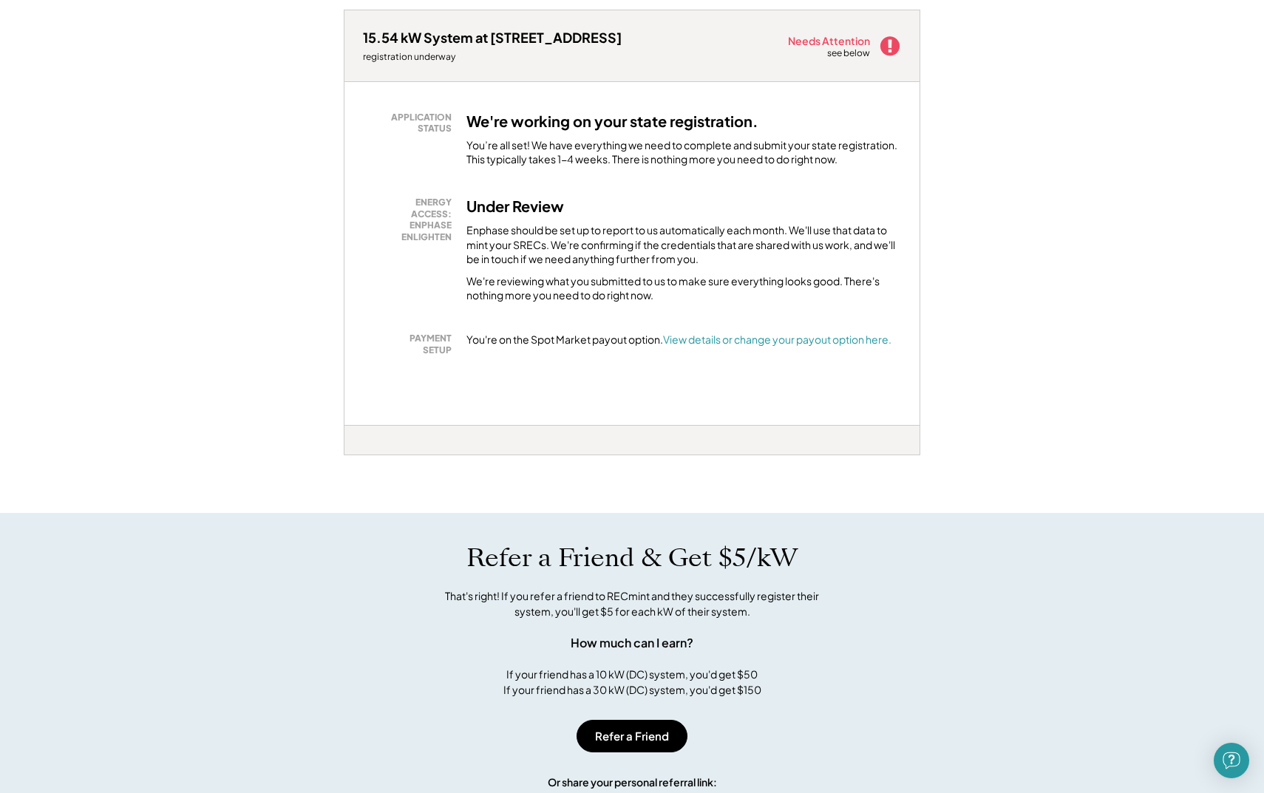
click at [732, 350] on div "PAYMENT SETUP You're on the Spot Market payout option. View details or change y…" at bounding box center [632, 344] width 538 height 23
click at [731, 338] on font "View details or change your payout option here." at bounding box center [777, 339] width 228 height 13
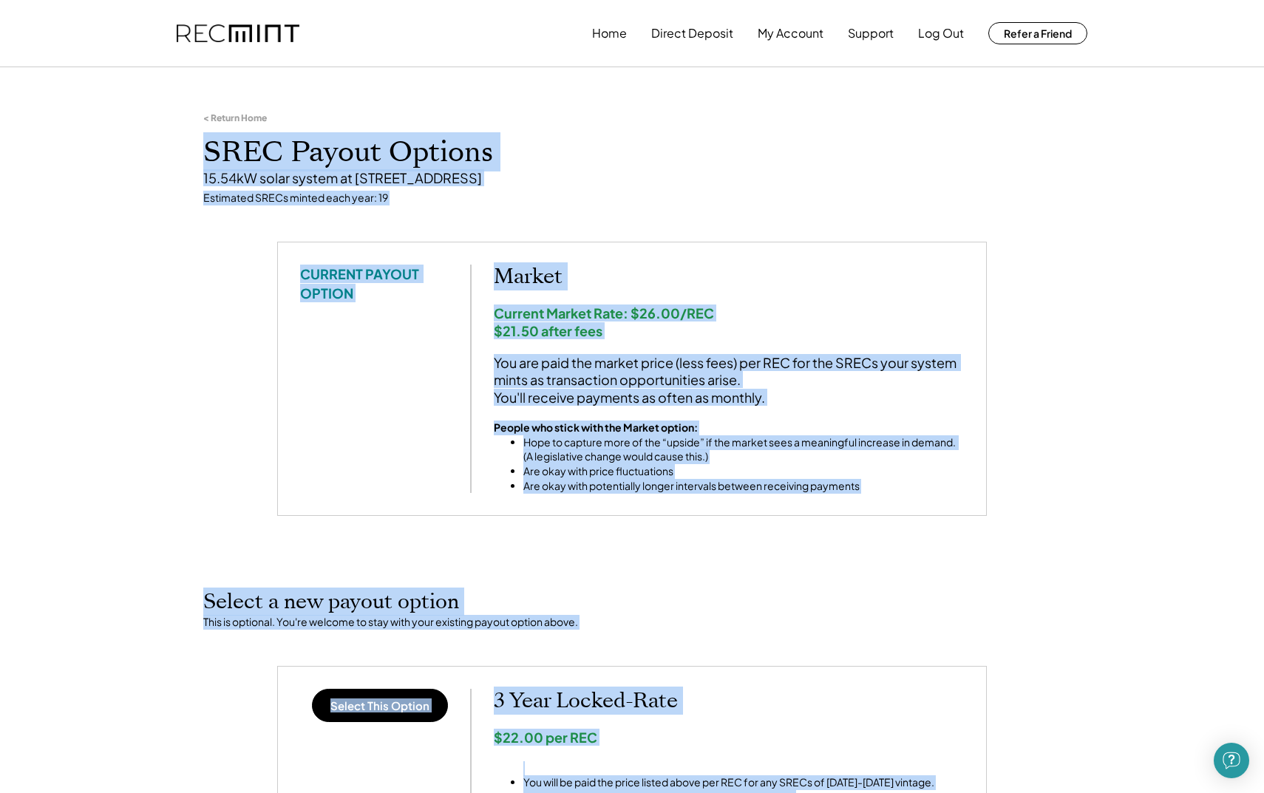
drag, startPoint x: 873, startPoint y: 413, endPoint x: 200, endPoint y: 152, distance: 722.4
copy div "LORE Ipsumd Sitamet 65.34cO adipi elitse do 56 E Tempor In, Utlaboreetdo, MA Al…"
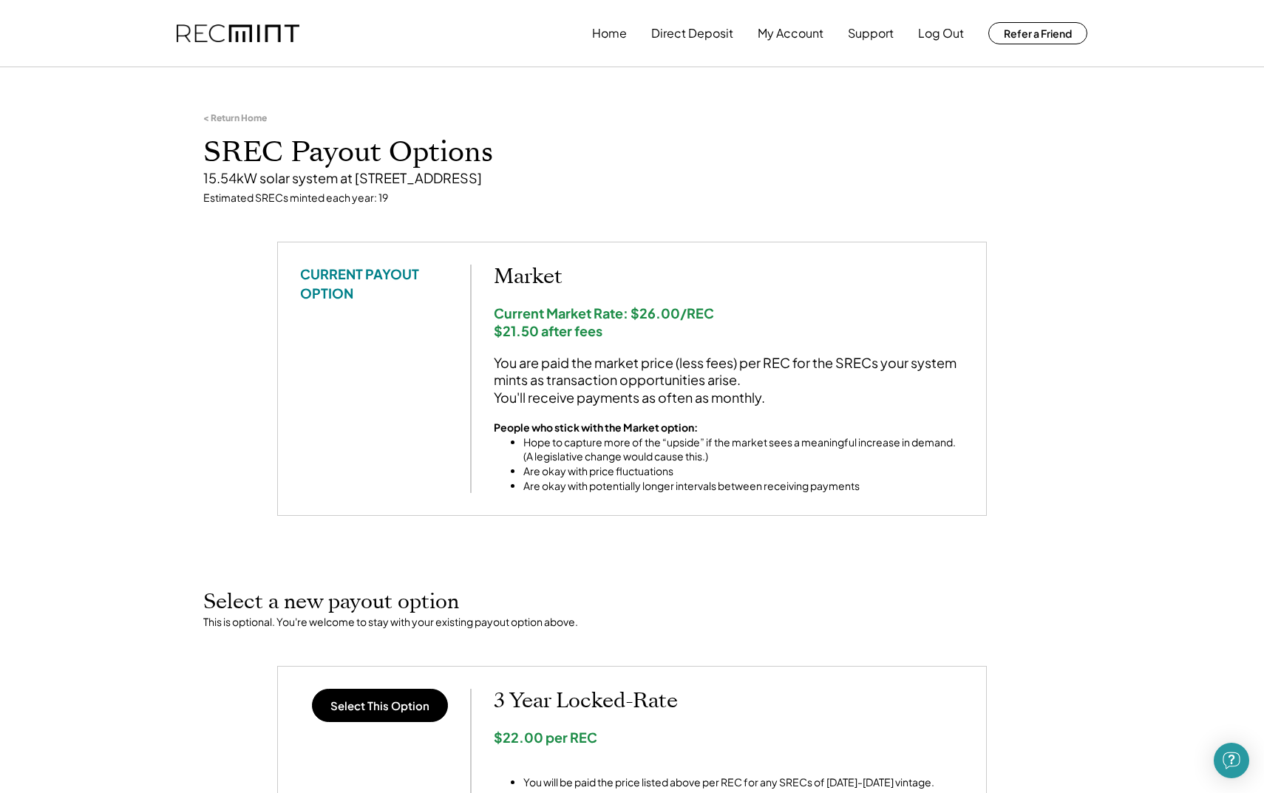
click at [530, 397] on div "You are paid the market price (less fees) per REC for the SRECs your system min…" at bounding box center [729, 380] width 470 height 52
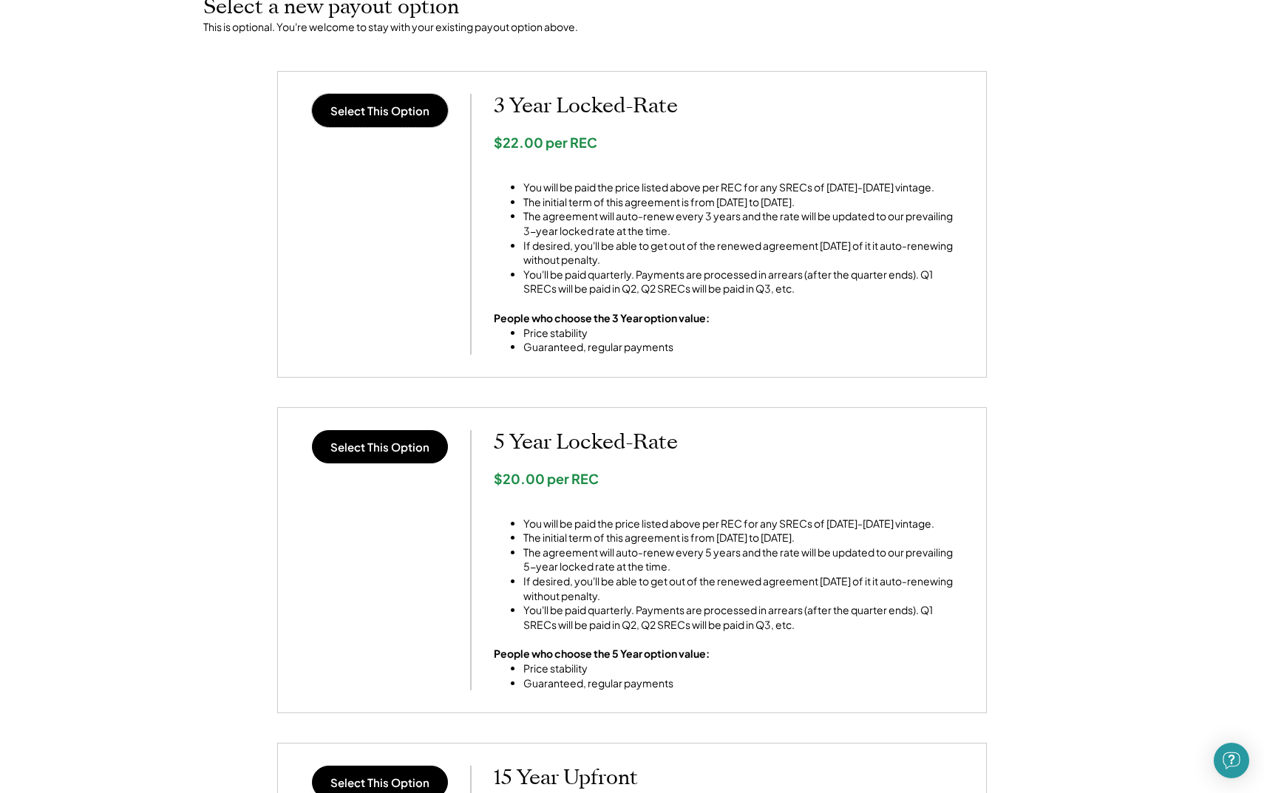
scroll to position [565, 0]
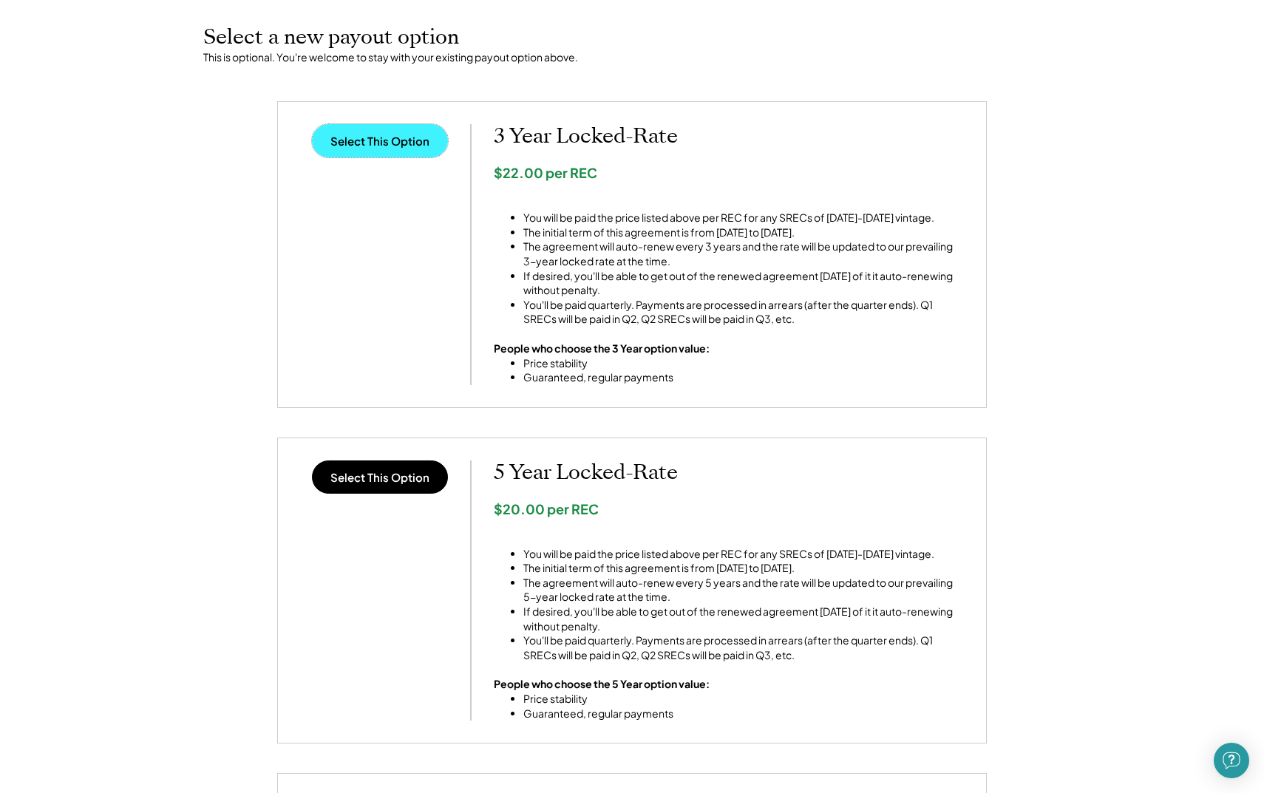
click at [408, 146] on button "Select This Option" at bounding box center [380, 140] width 136 height 33
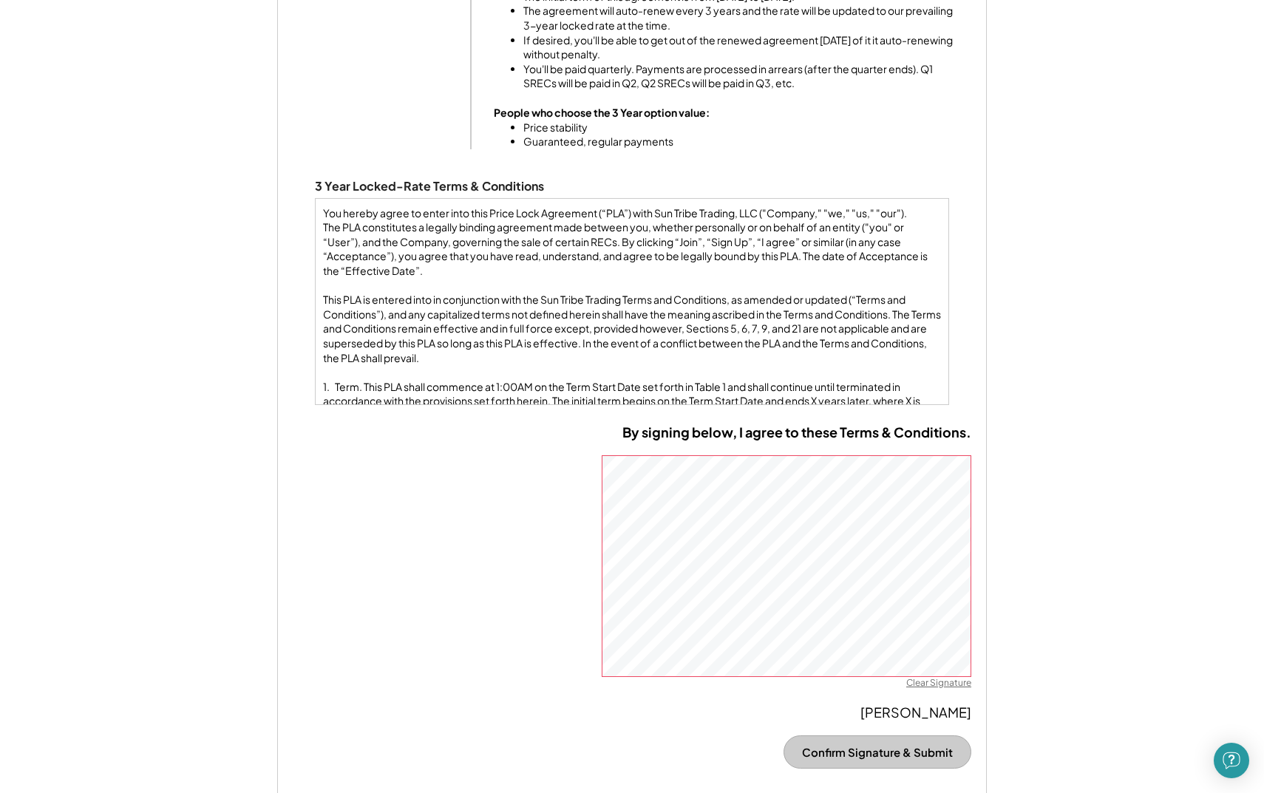
scroll to position [803, 0]
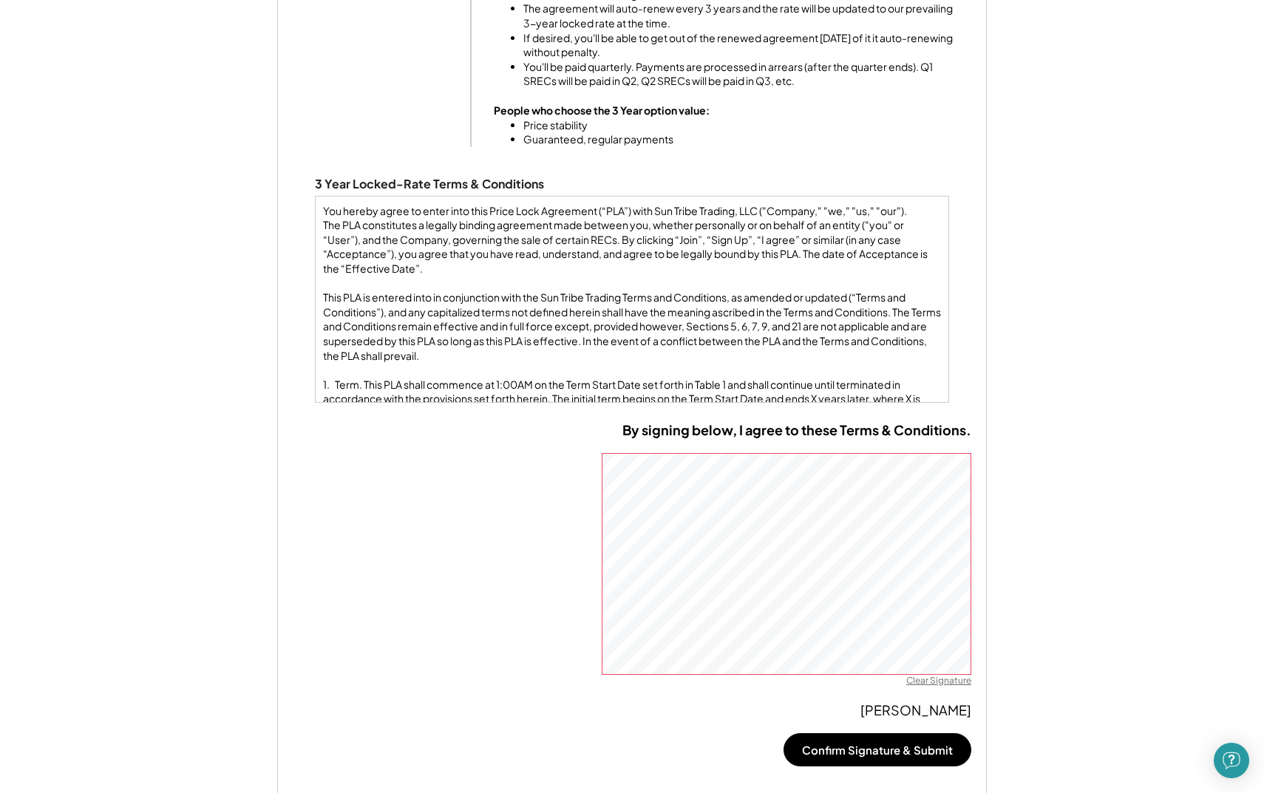
click at [951, 682] on div "Clear Signature" at bounding box center [938, 681] width 65 height 12
click at [876, 752] on button "Confirm Signature & Submit" at bounding box center [877, 749] width 188 height 33
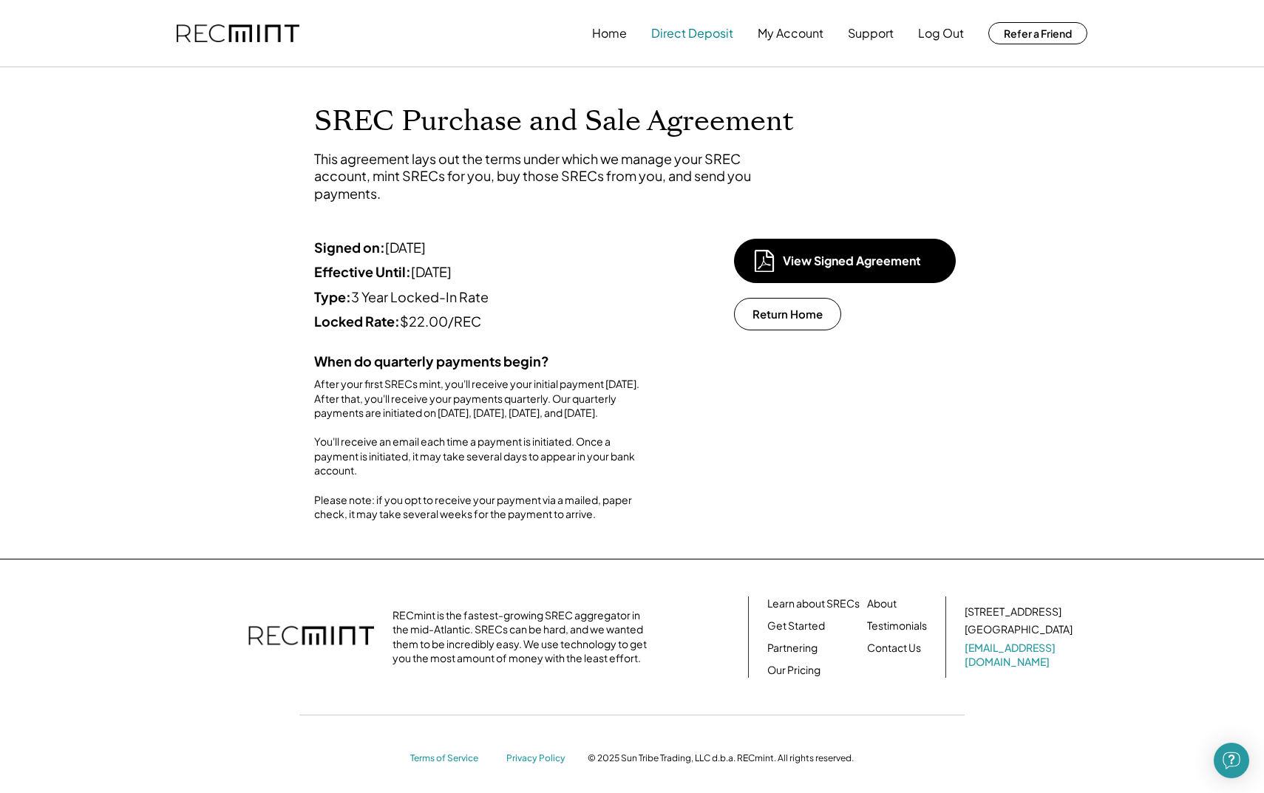
click at [709, 37] on button "Direct Deposit" at bounding box center [692, 33] width 82 height 30
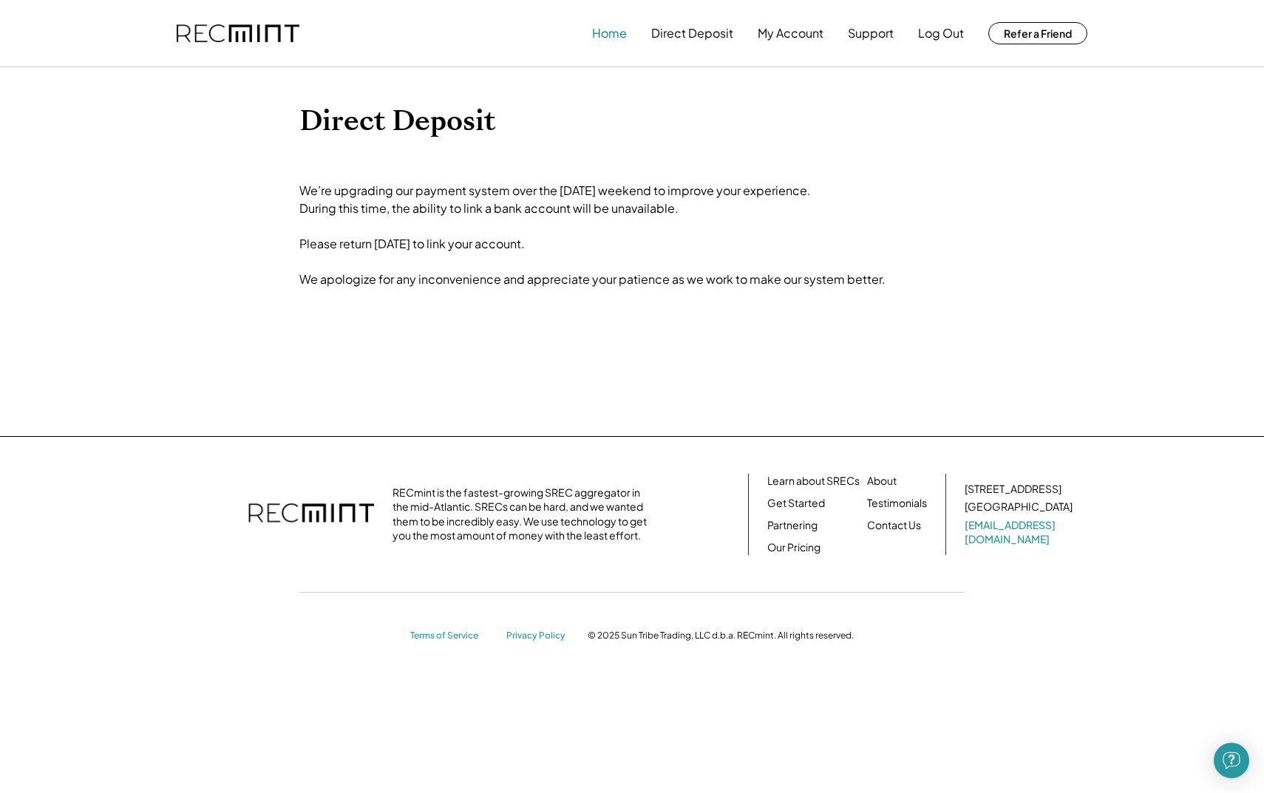
click at [613, 34] on button "Home" at bounding box center [609, 33] width 35 height 30
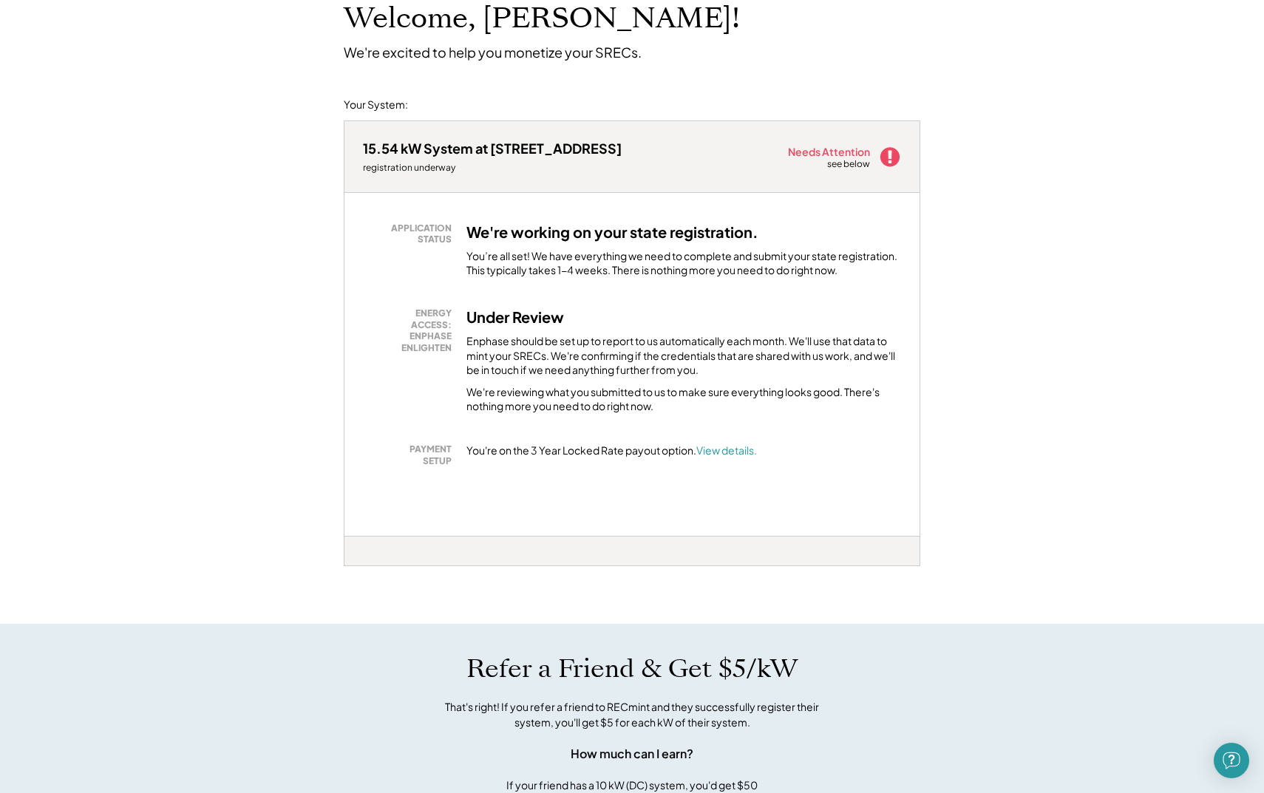
scroll to position [99, 0]
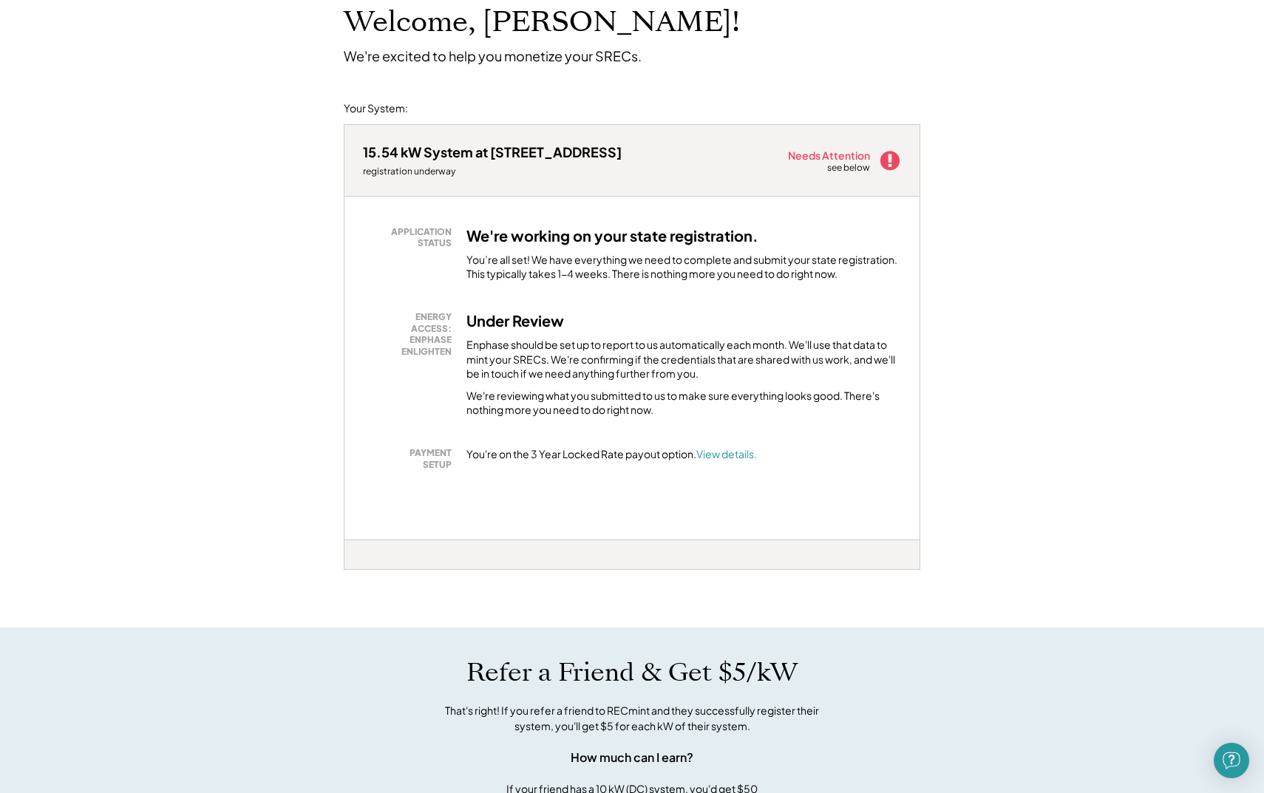
click at [871, 163] on div "see below" at bounding box center [849, 168] width 44 height 13
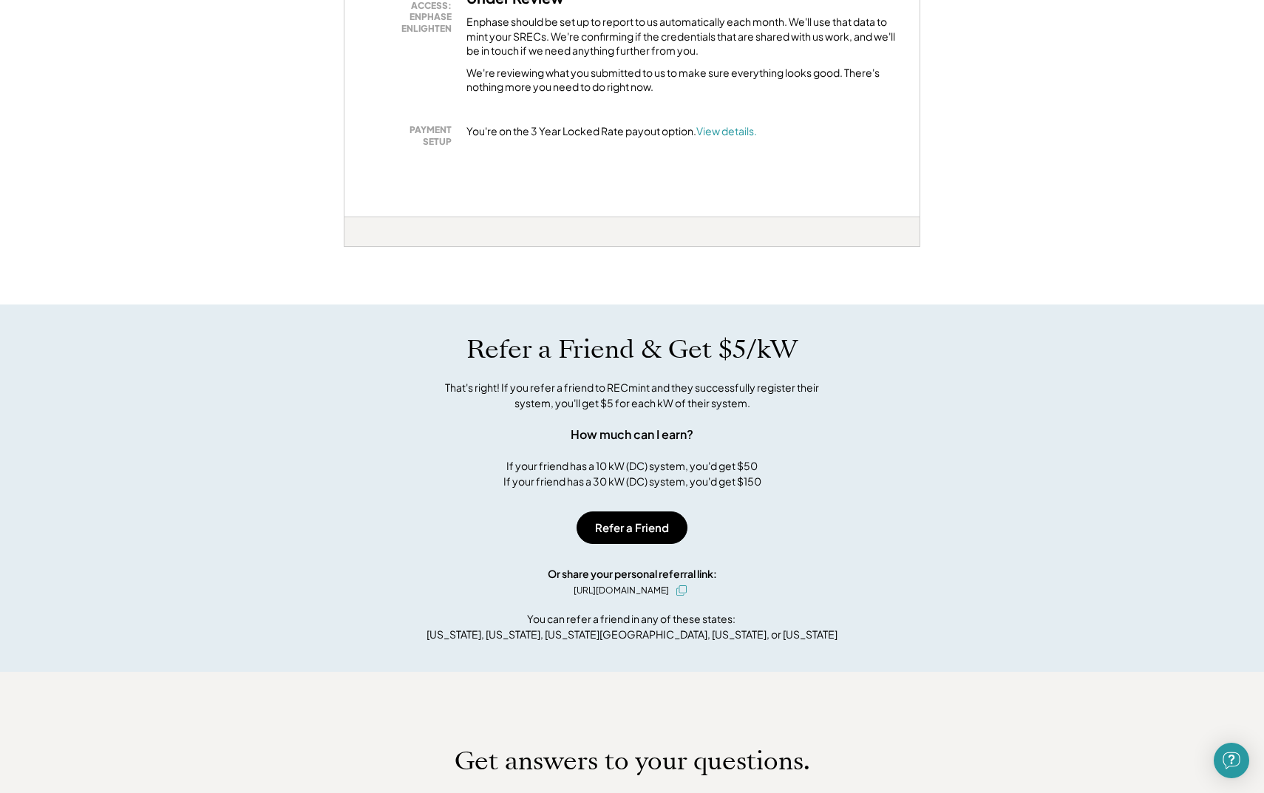
scroll to position [0, 0]
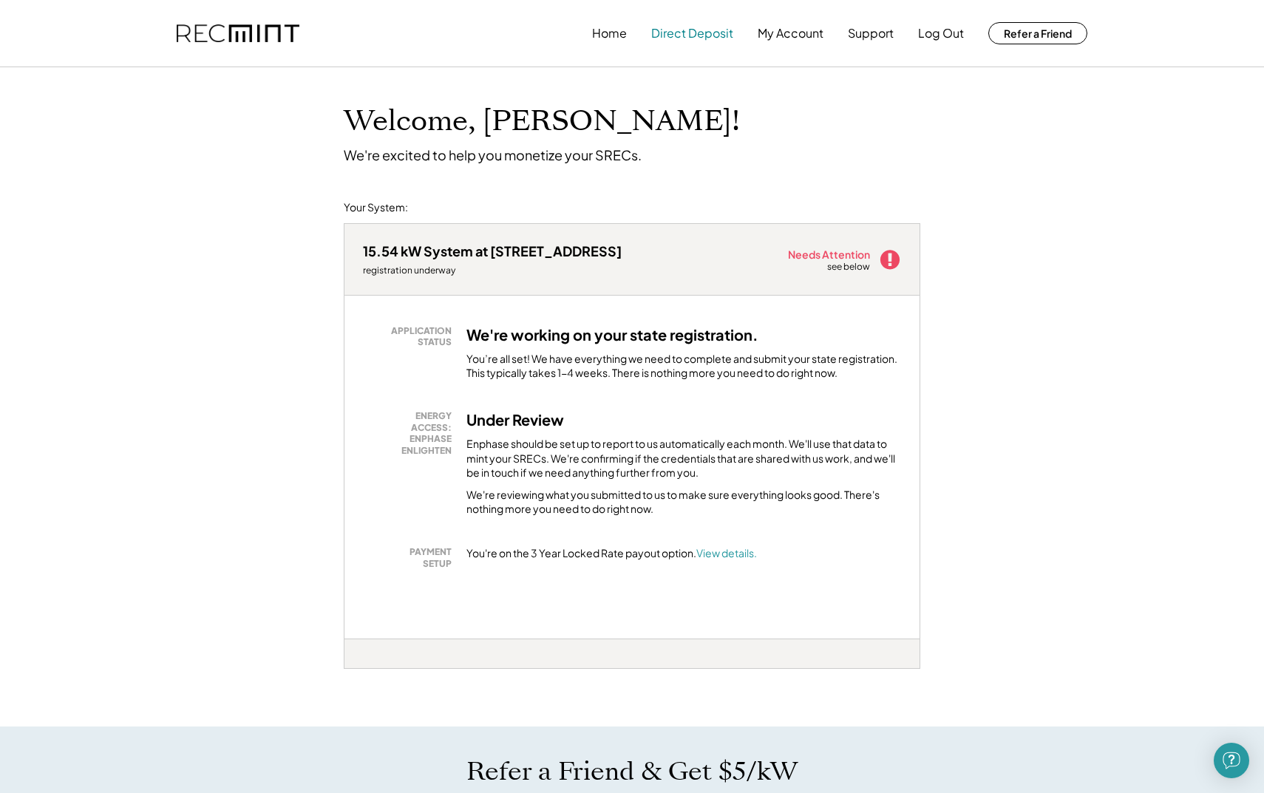
click at [693, 32] on button "Direct Deposit" at bounding box center [692, 33] width 82 height 30
click at [800, 49] on div "Home Direct Deposit My Account Support Log Out Refer a Friend" at bounding box center [632, 33] width 946 height 67
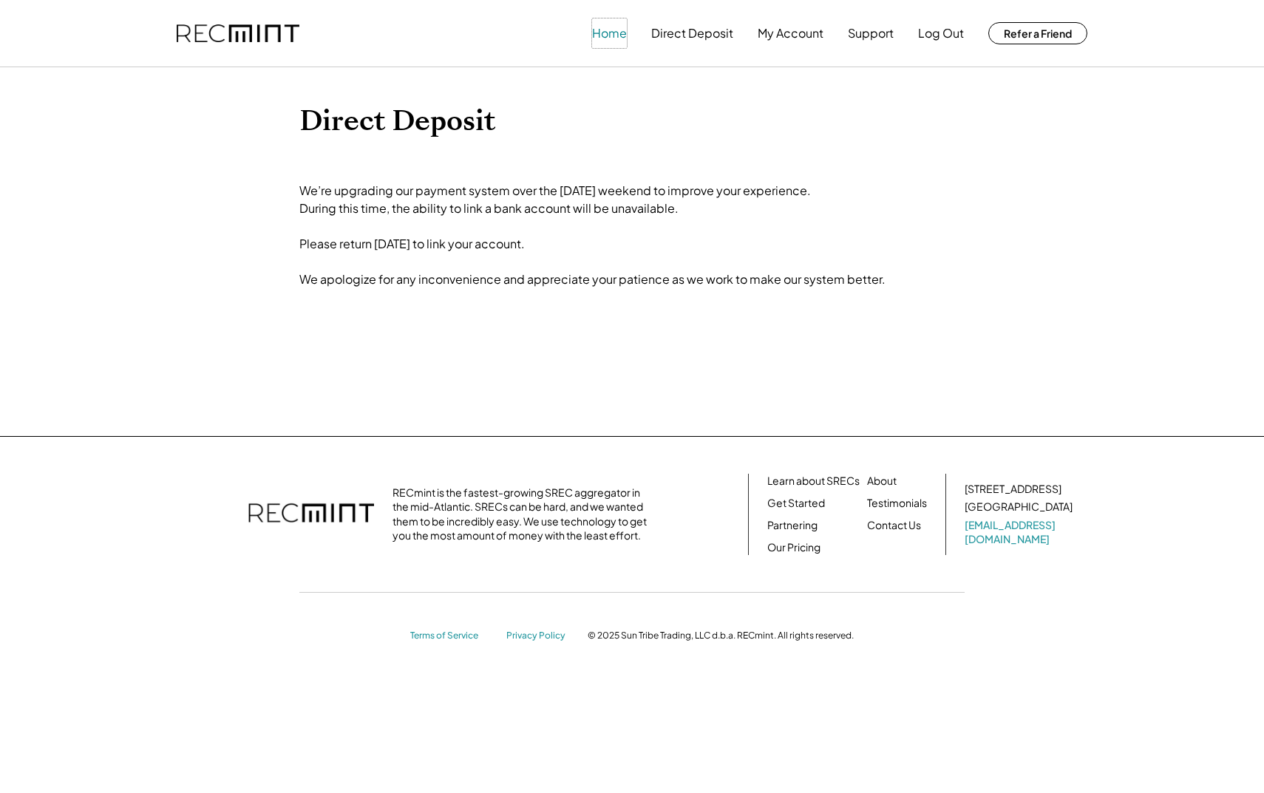
click at [622, 21] on button "Home" at bounding box center [609, 33] width 35 height 30
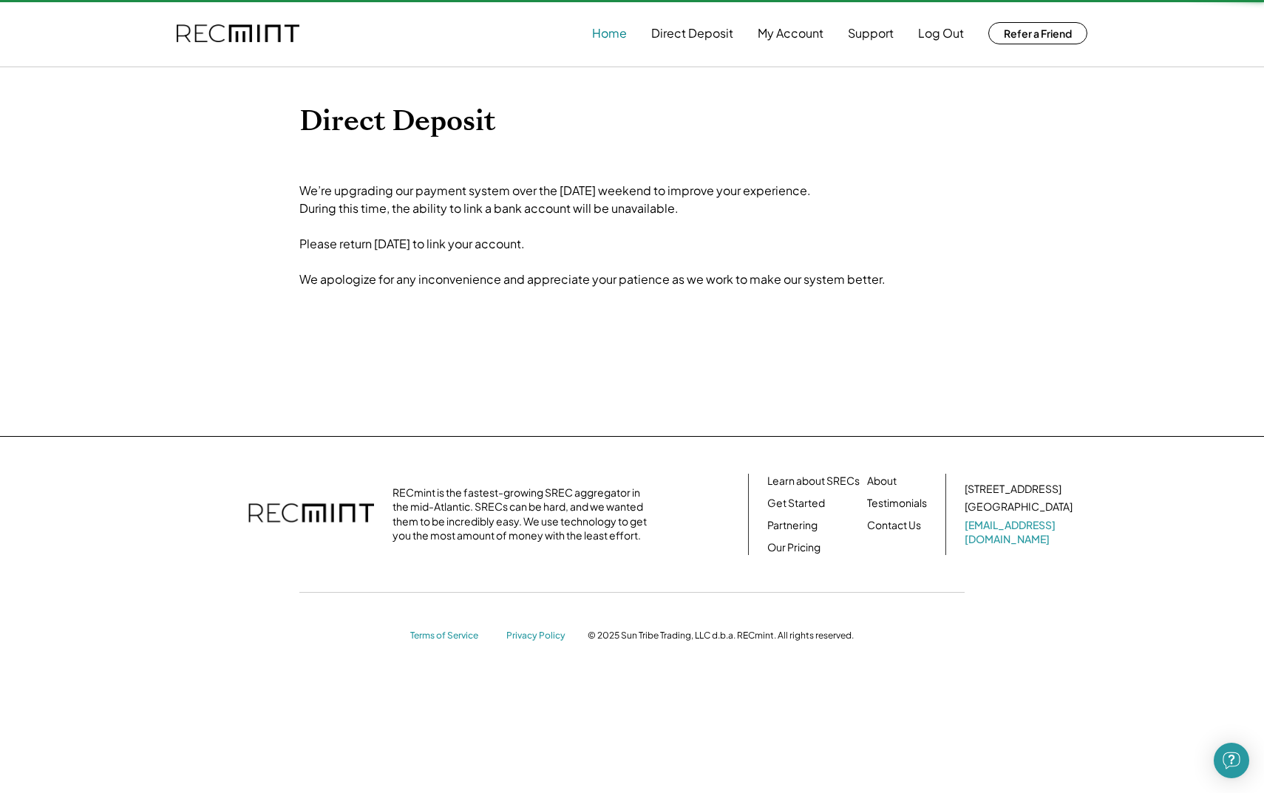
click at [608, 42] on button "Home" at bounding box center [609, 33] width 35 height 30
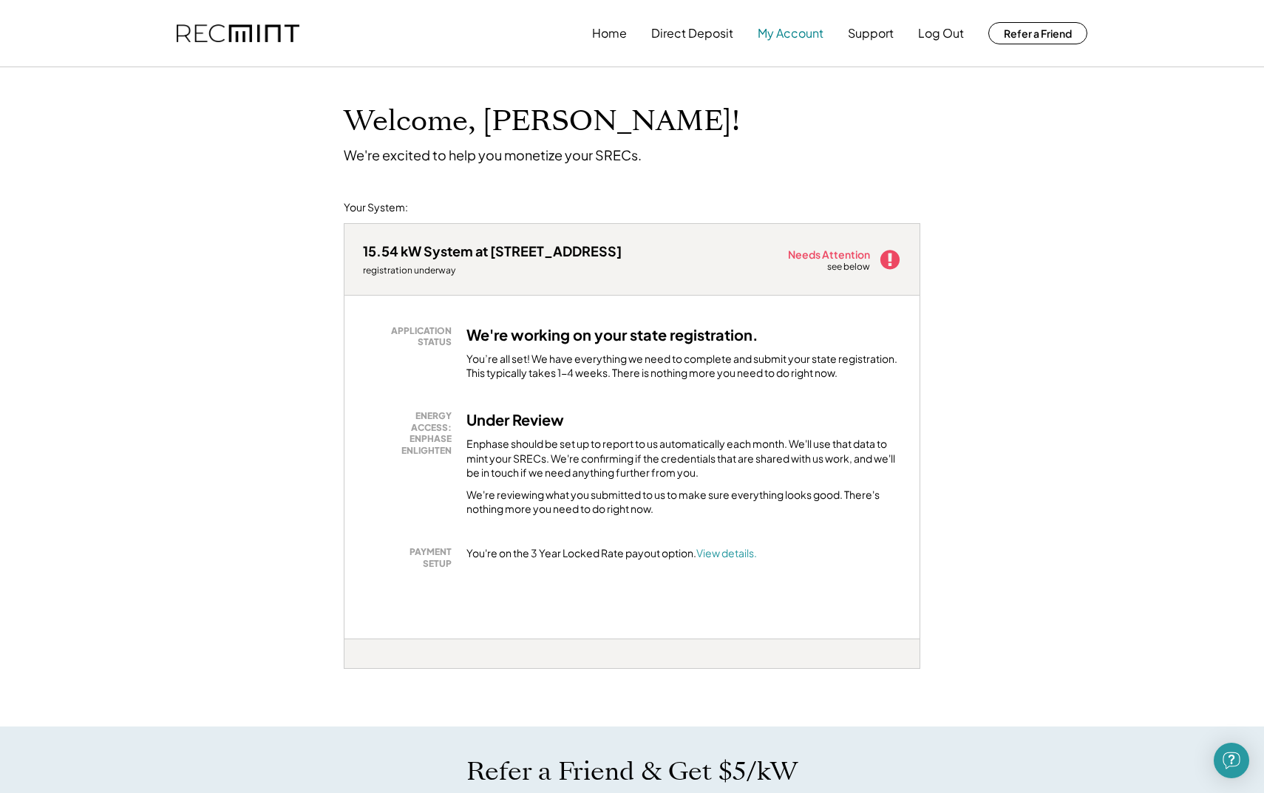
click at [789, 37] on button "My Account" at bounding box center [791, 33] width 66 height 30
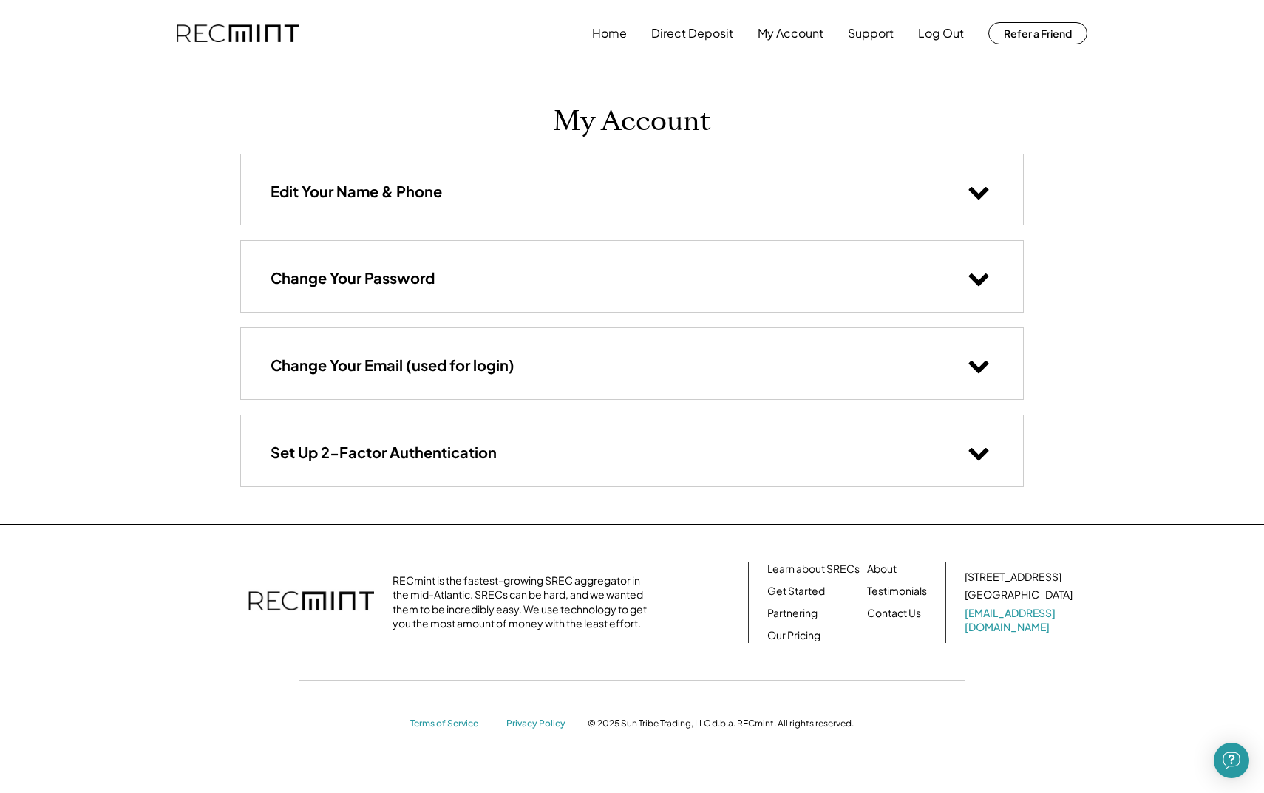
click at [658, 41] on button "Direct Deposit" at bounding box center [692, 33] width 82 height 30
click at [611, 37] on button "Home" at bounding box center [609, 33] width 35 height 30
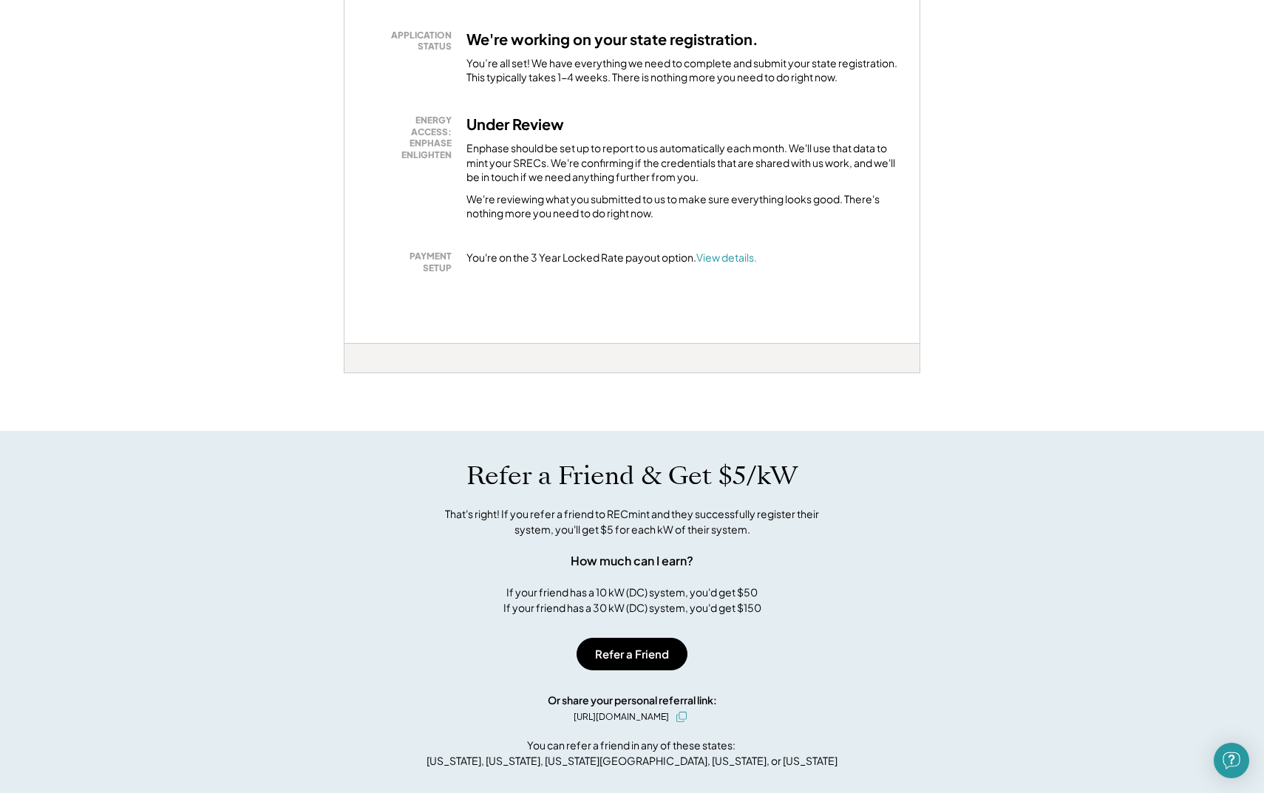
scroll to position [299, 0]
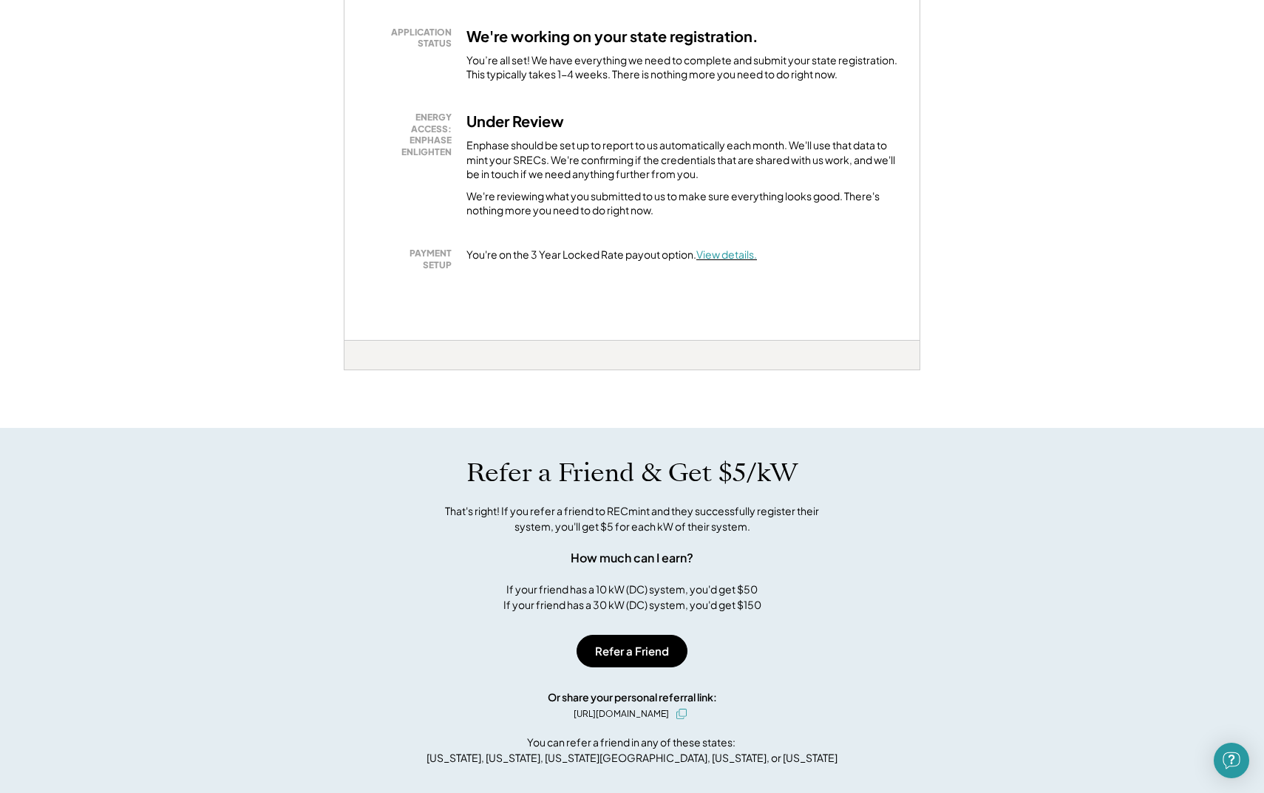
click at [726, 260] on font "View details." at bounding box center [726, 254] width 61 height 13
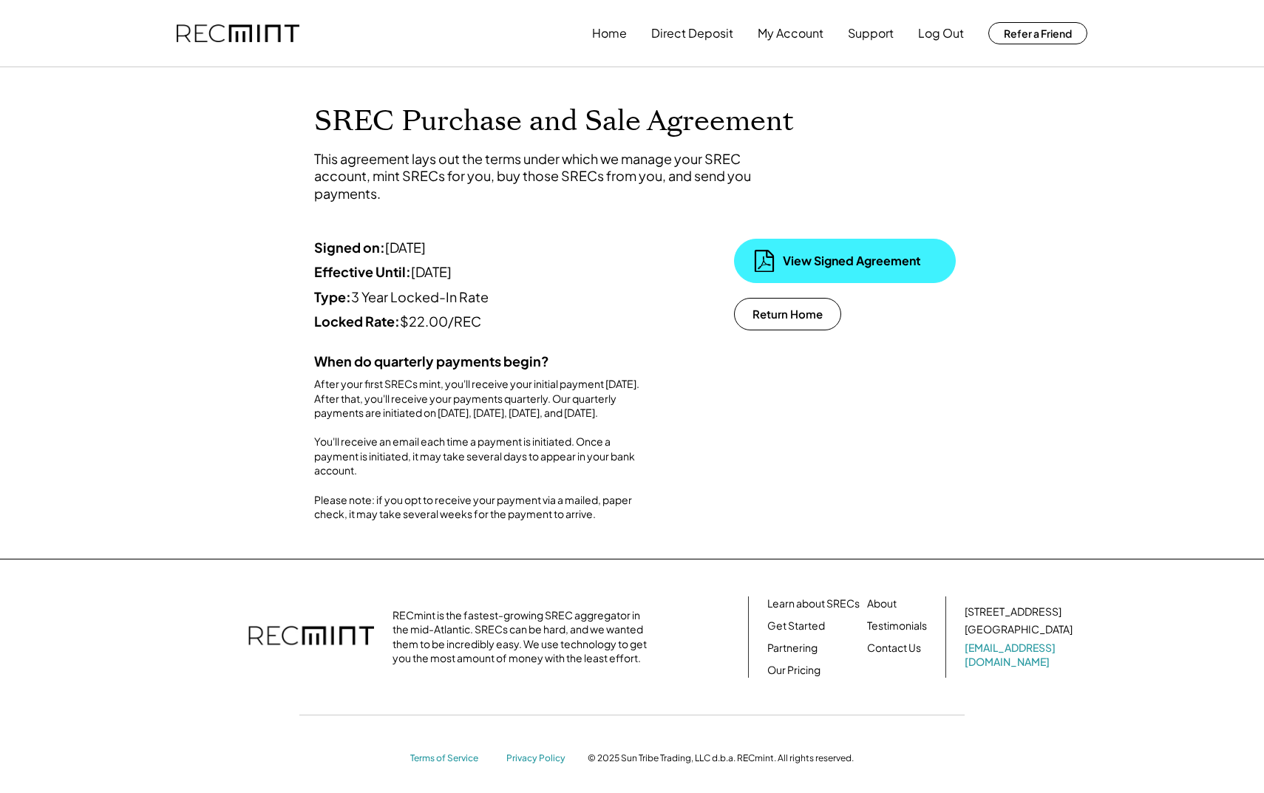
click at [805, 262] on div "View Signed Agreement" at bounding box center [857, 261] width 148 height 16
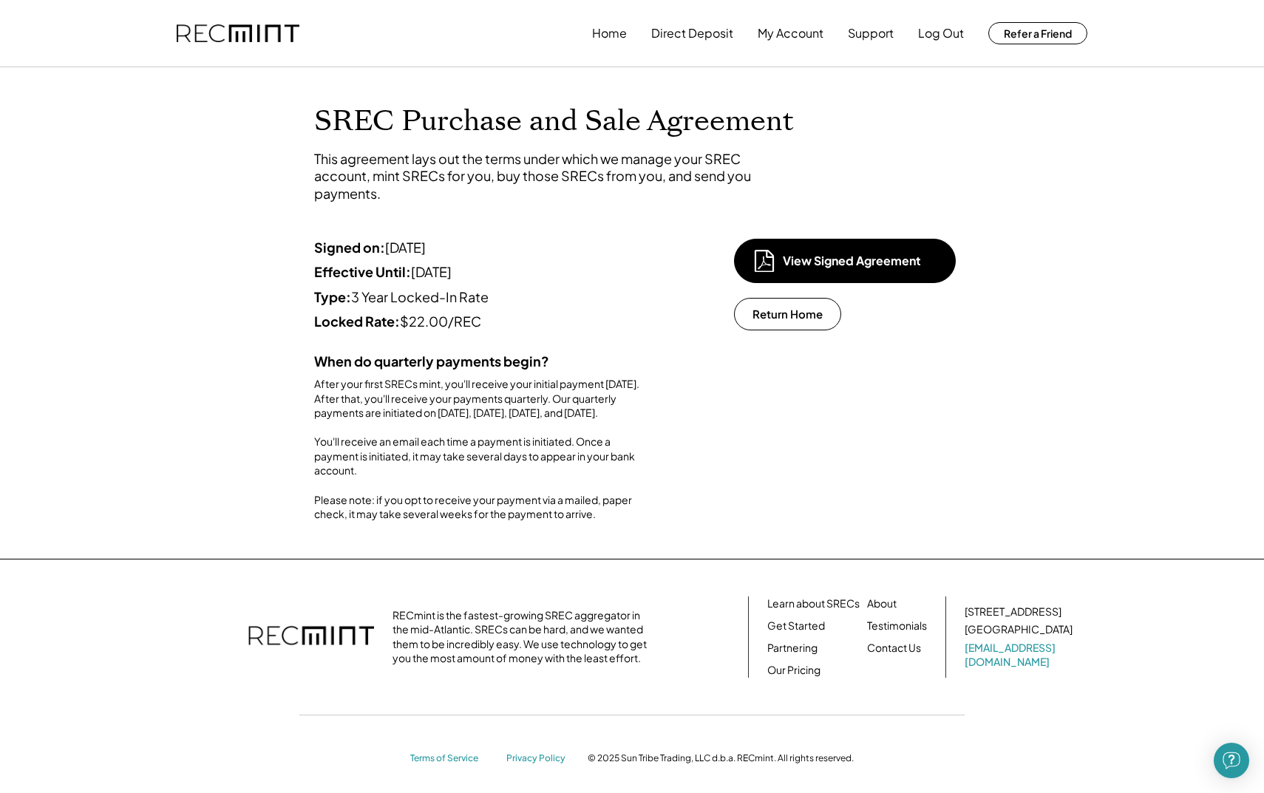
click at [592, 30] on div "Home Direct Deposit My Account Support Log Out Refer a Friend" at bounding box center [632, 33] width 946 height 67
click at [275, 38] on img at bounding box center [238, 33] width 123 height 18
